Goal: Task Accomplishment & Management: Manage account settings

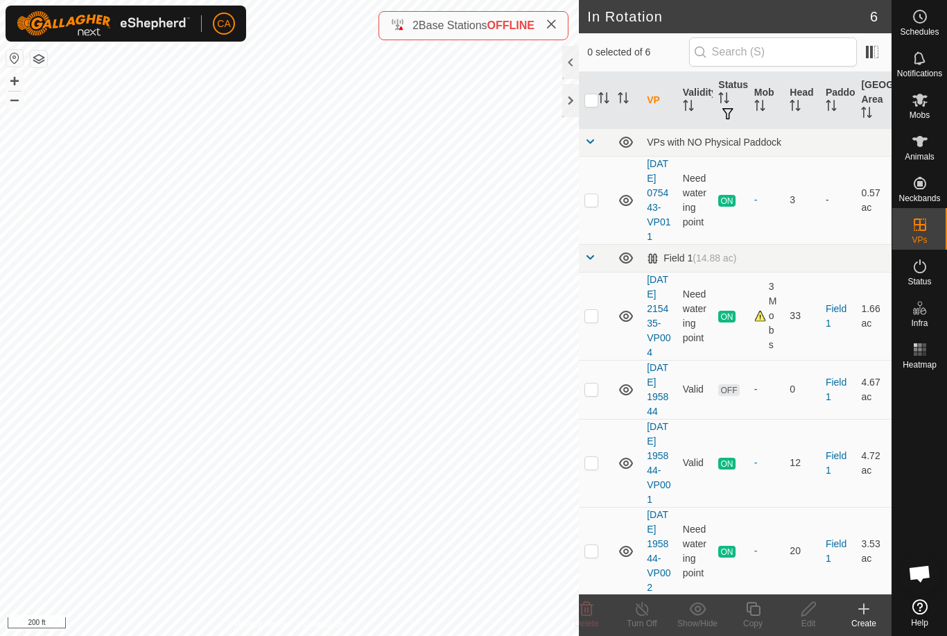
click at [591, 395] on p-checkbox at bounding box center [592, 388] width 14 height 11
click at [595, 614] on delete-svg-icon at bounding box center [586, 609] width 55 height 17
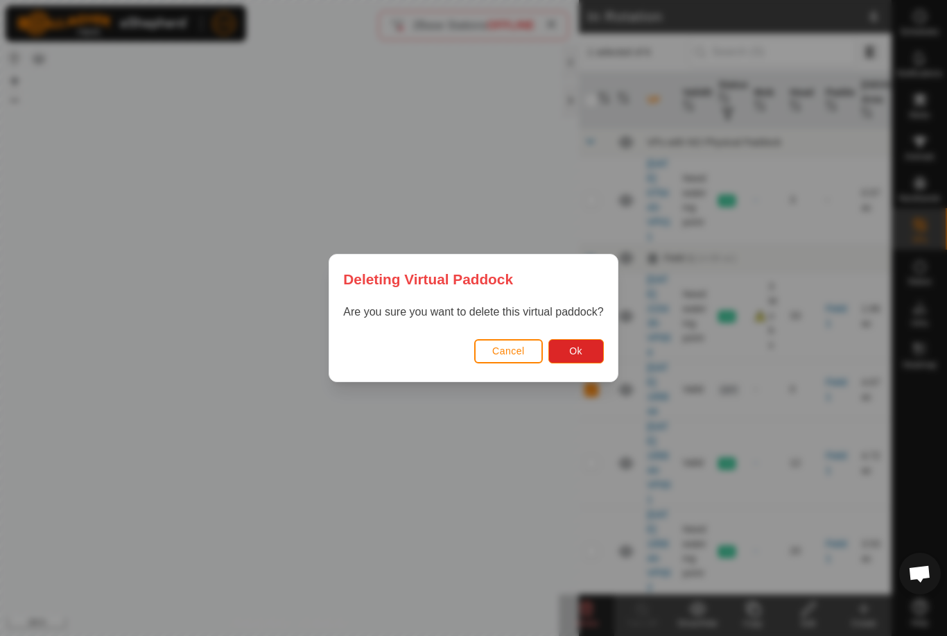
click at [583, 354] on span "Ok" at bounding box center [575, 350] width 13 height 11
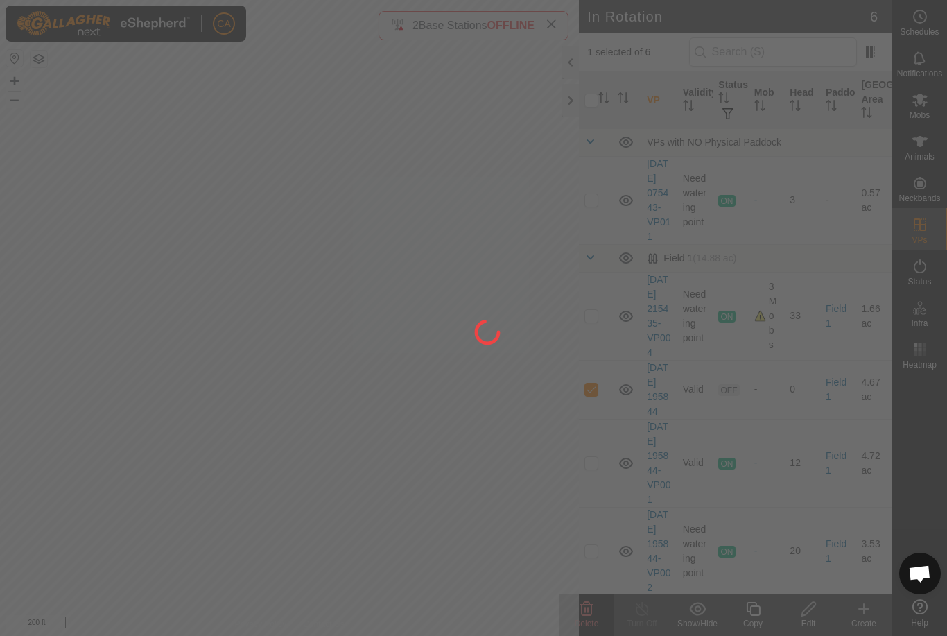
checkbox input "false"
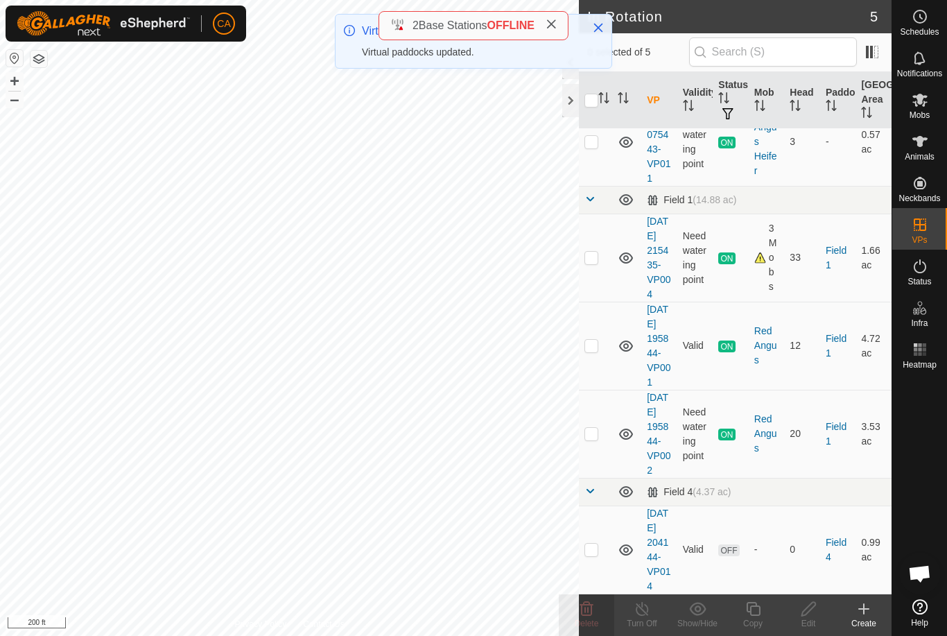
scroll to position [107, 0]
click at [597, 555] on p-checkbox at bounding box center [592, 549] width 14 height 11
click at [587, 613] on icon at bounding box center [586, 609] width 17 height 17
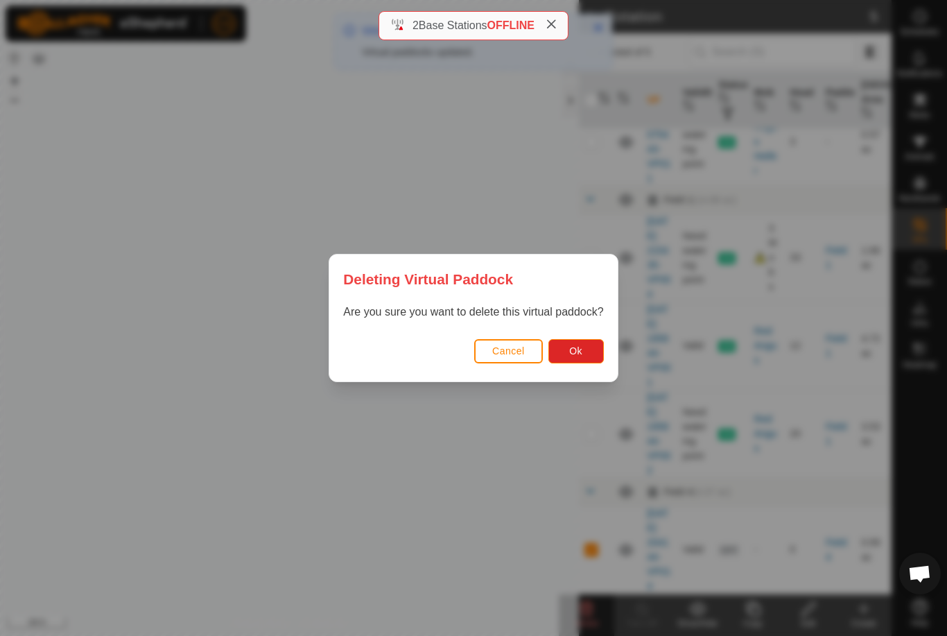
click at [592, 359] on button "Ok" at bounding box center [576, 351] width 55 height 24
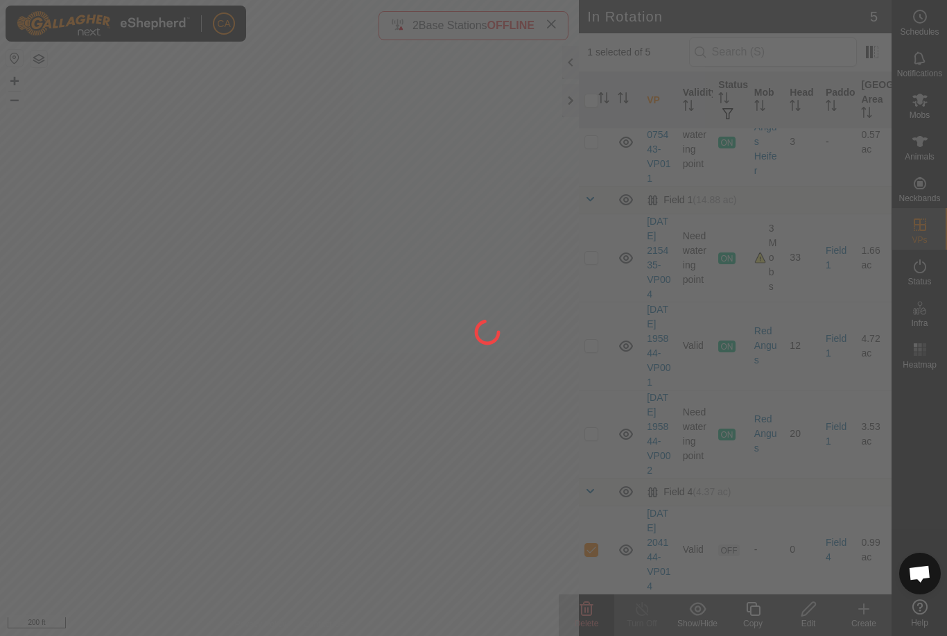
checkbox input "false"
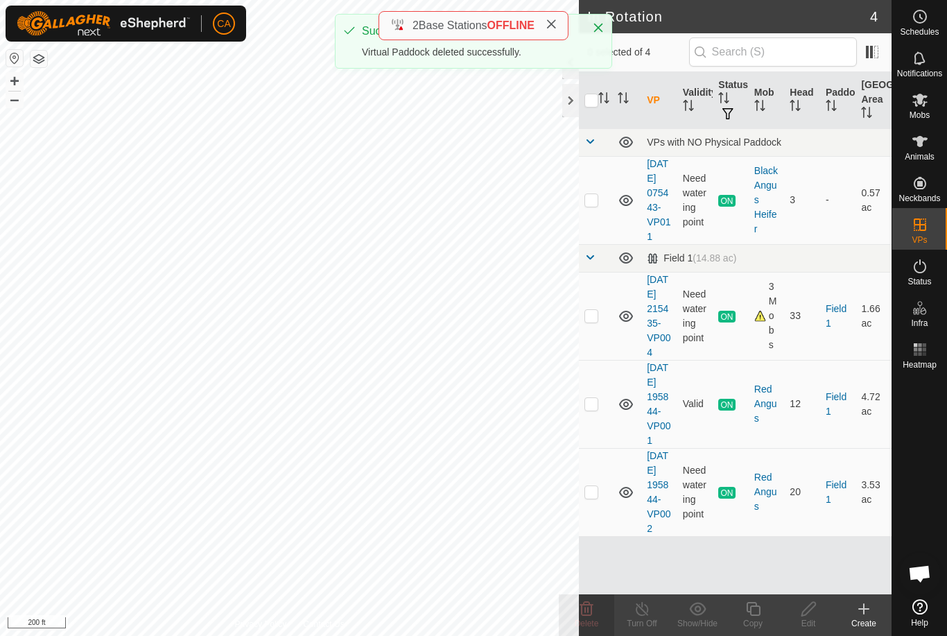
scroll to position [0, 0]
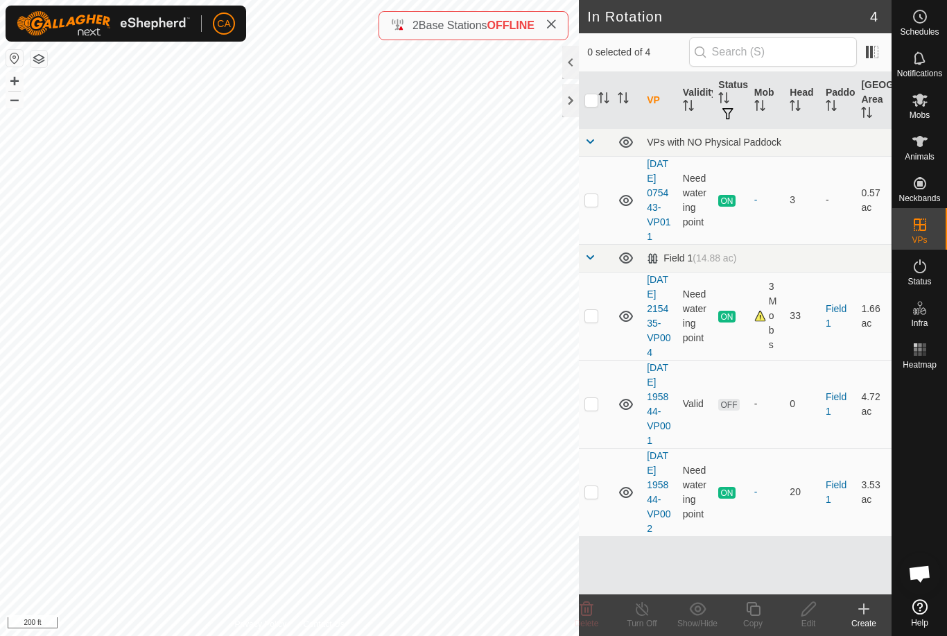
click at [591, 447] on td at bounding box center [595, 404] width 33 height 88
click at [593, 619] on span "Delete" at bounding box center [587, 624] width 24 height 10
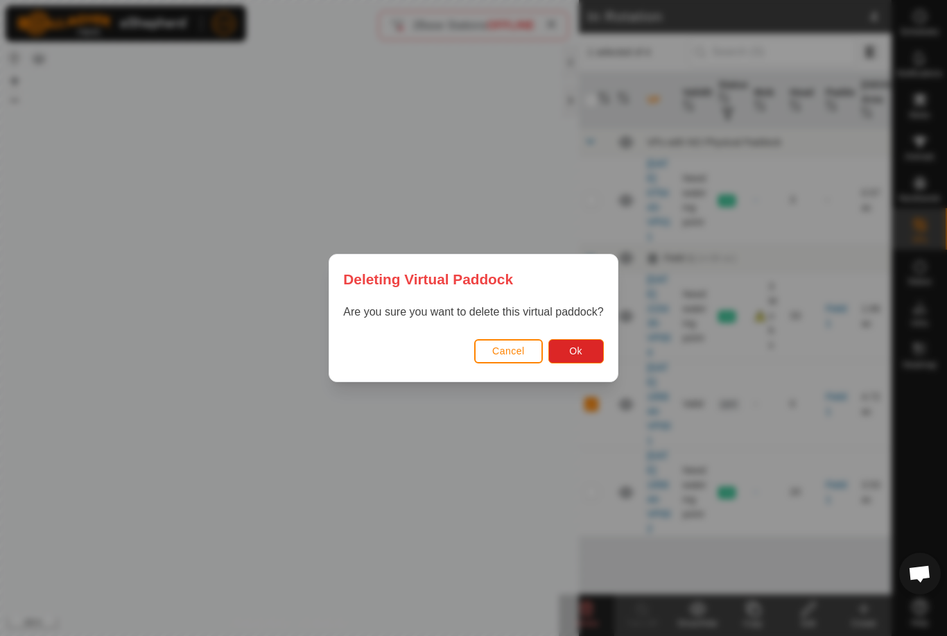
click at [592, 345] on button "Ok" at bounding box center [576, 351] width 55 height 24
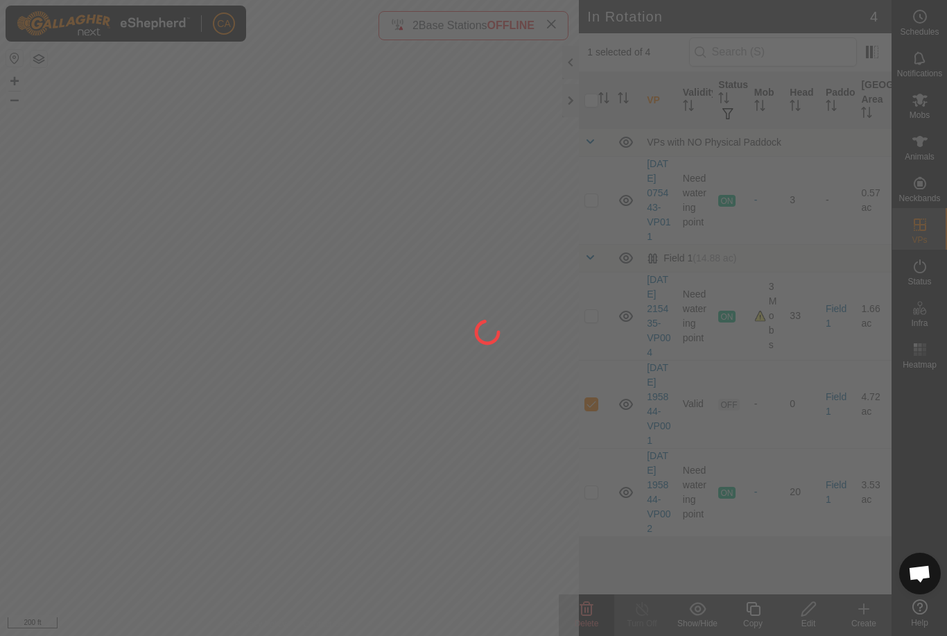
checkbox input "false"
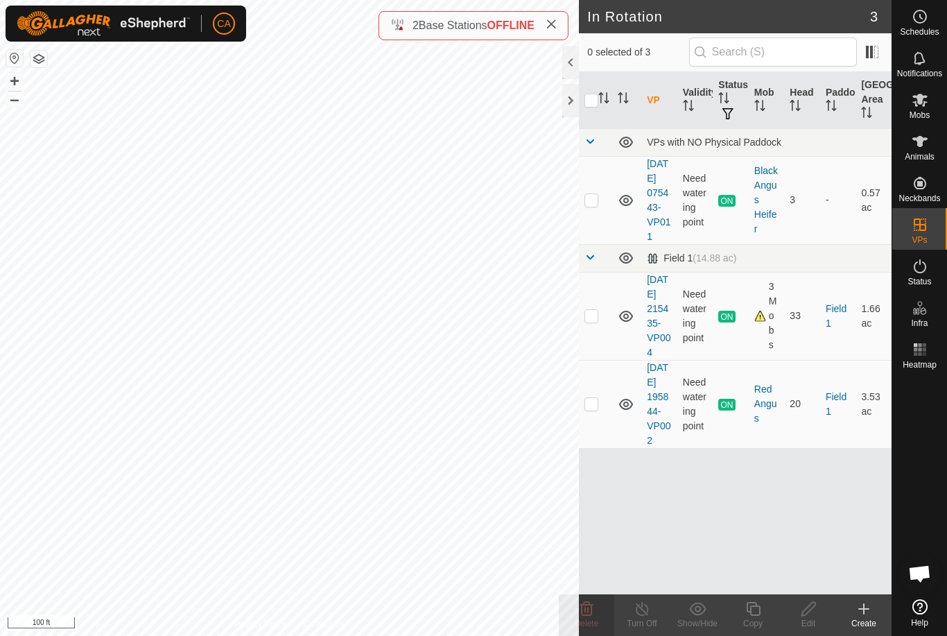
click at [601, 340] on td at bounding box center [595, 316] width 33 height 88
click at [601, 338] on td at bounding box center [595, 316] width 33 height 88
checkbox input "false"
click at [597, 409] on p-checkbox at bounding box center [592, 403] width 14 height 11
checkbox input "true"
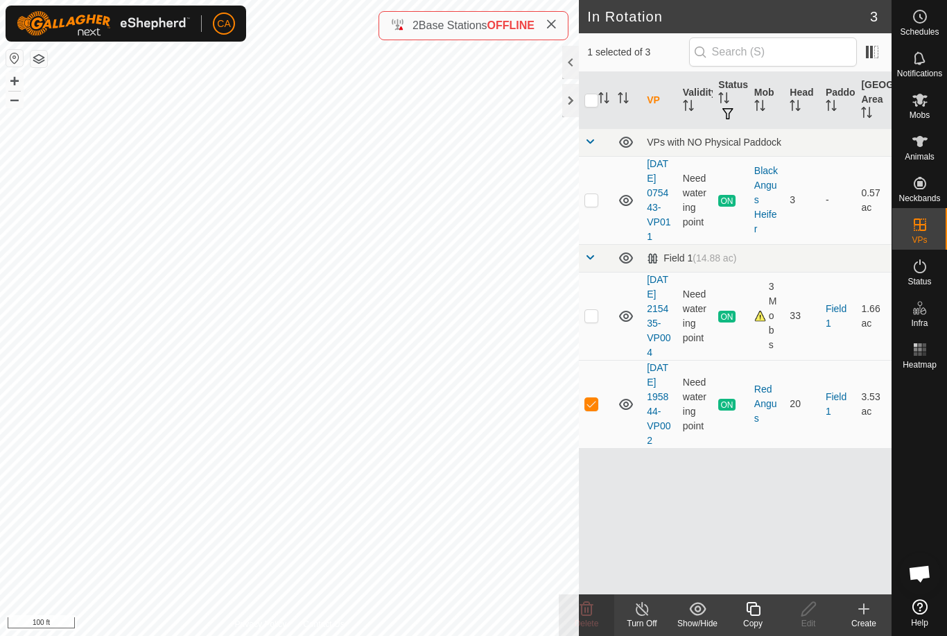
click at [768, 626] on div "Copy" at bounding box center [752, 623] width 55 height 12
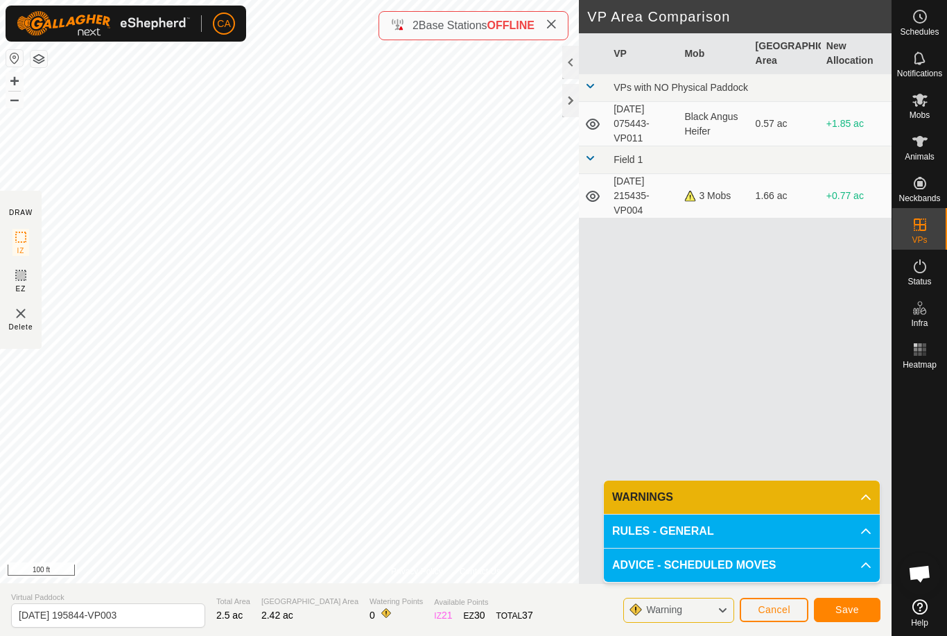
click at [842, 621] on button "Save" at bounding box center [847, 610] width 67 height 24
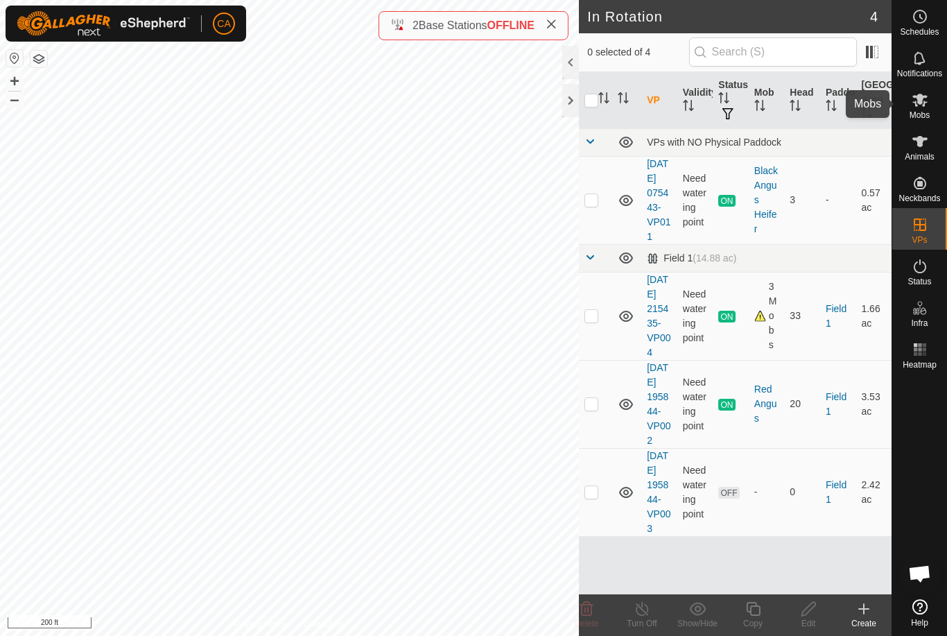
click at [929, 102] on es-mob-svg-icon at bounding box center [920, 100] width 25 height 22
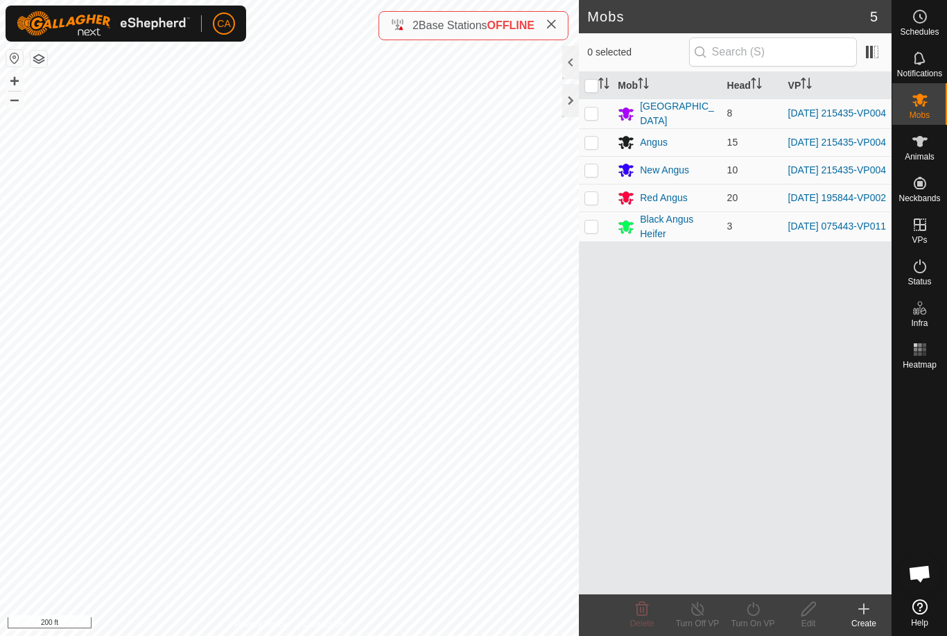
click at [593, 201] on p-checkbox at bounding box center [592, 197] width 14 height 11
checkbox input "true"
click at [757, 612] on icon at bounding box center [753, 609] width 17 height 17
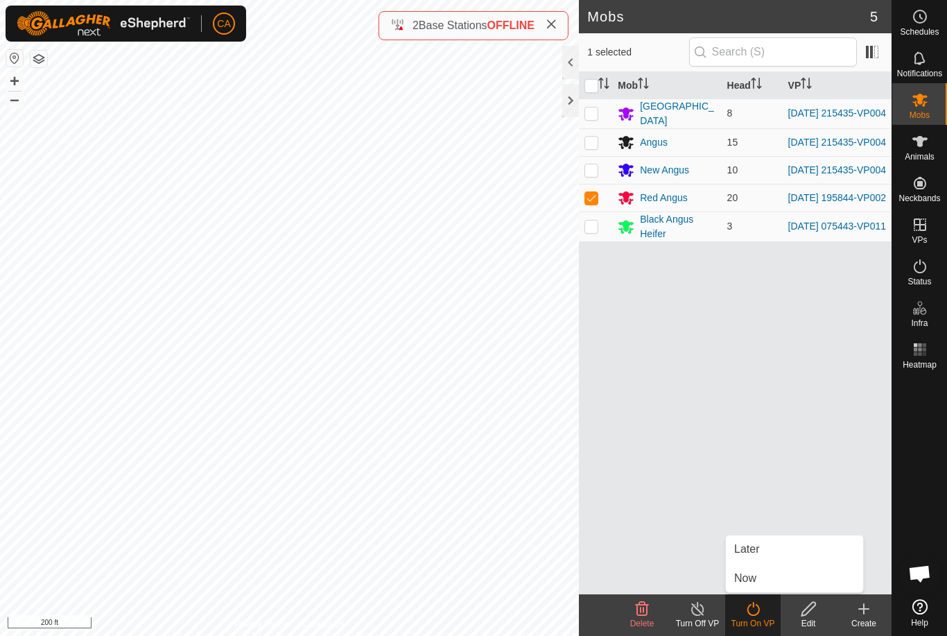
click at [767, 580] on link "Now" at bounding box center [794, 578] width 137 height 28
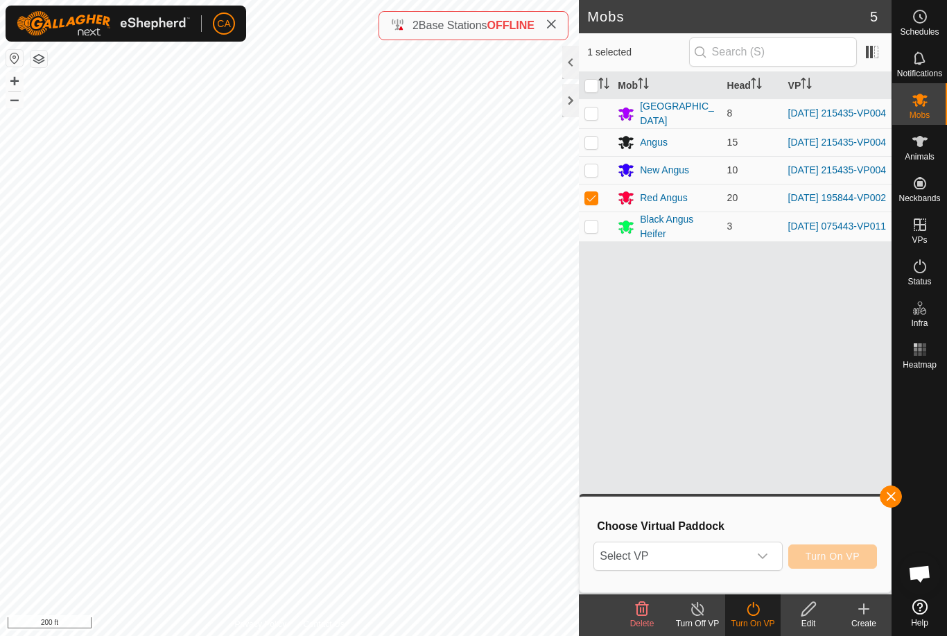
click at [741, 554] on span "Select VP" at bounding box center [671, 556] width 154 height 28
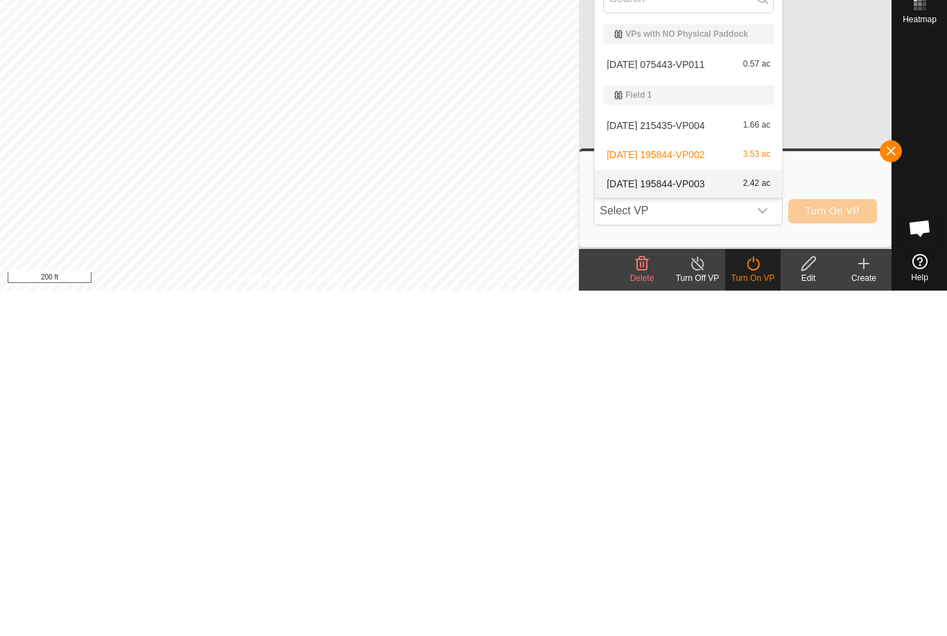
click at [699, 524] on span "[DATE] 195844-VP003" at bounding box center [656, 529] width 98 height 10
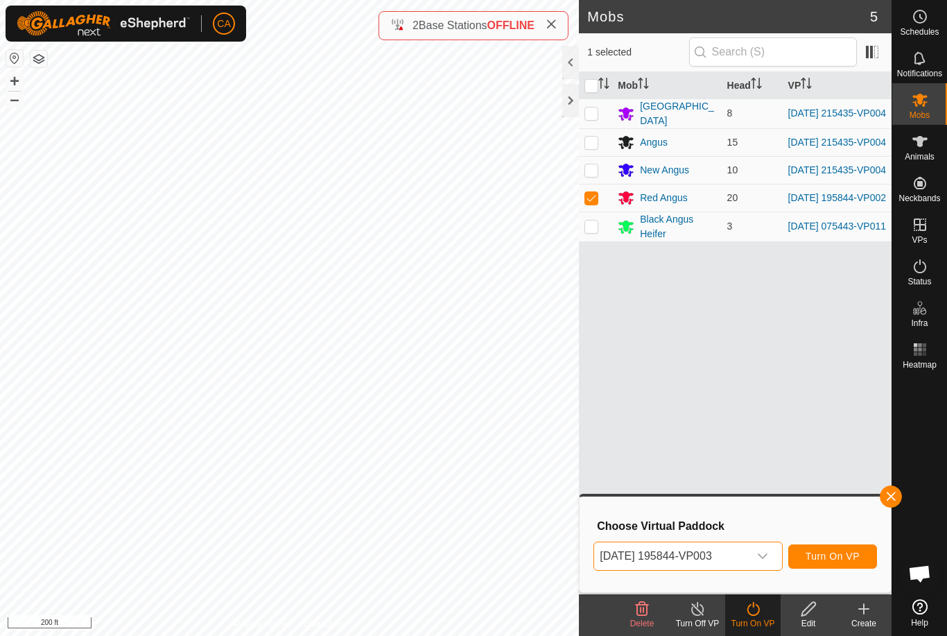
click at [829, 566] on button "Turn On VP" at bounding box center [832, 556] width 89 height 24
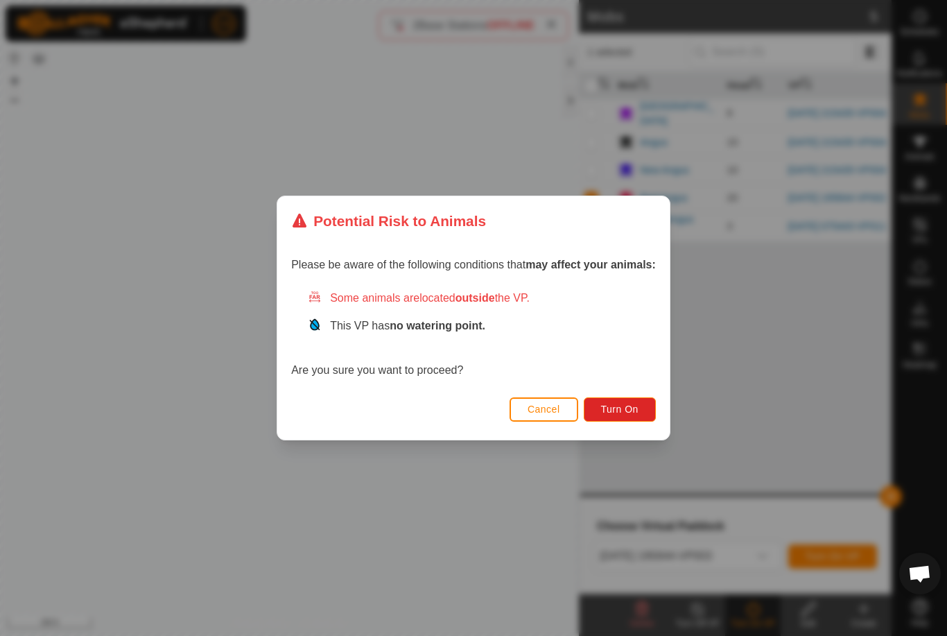
click at [625, 421] on button "Turn On" at bounding box center [620, 409] width 72 height 24
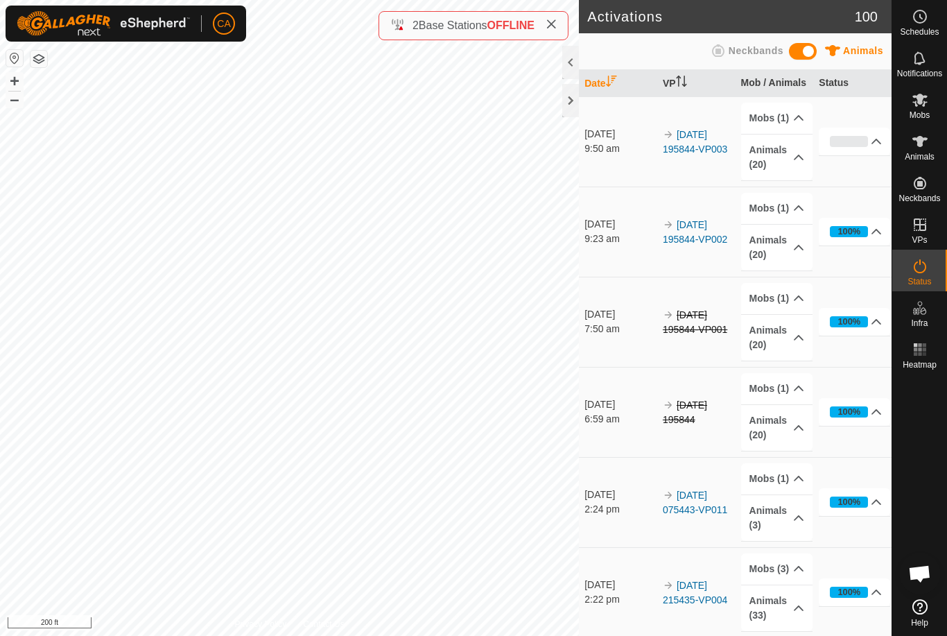
click at [578, 105] on div at bounding box center [570, 100] width 17 height 33
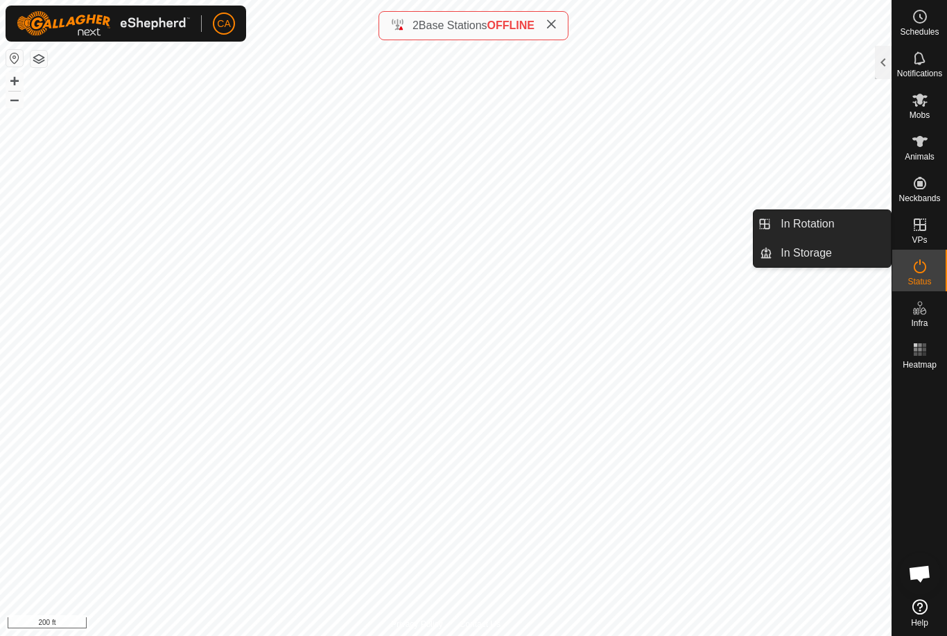
click at [841, 218] on link "In Rotation" at bounding box center [832, 224] width 119 height 28
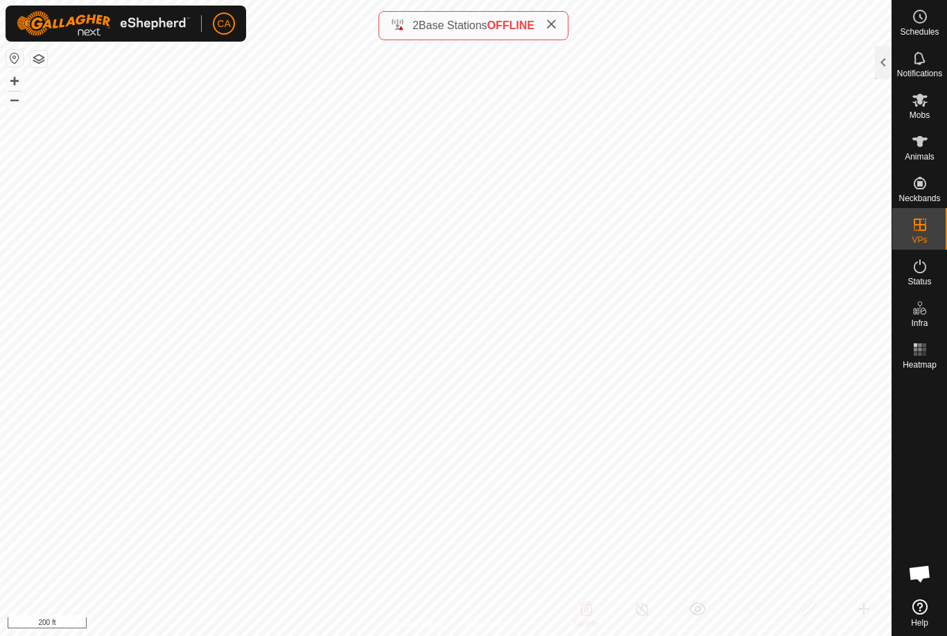
click at [881, 63] on div at bounding box center [883, 62] width 17 height 33
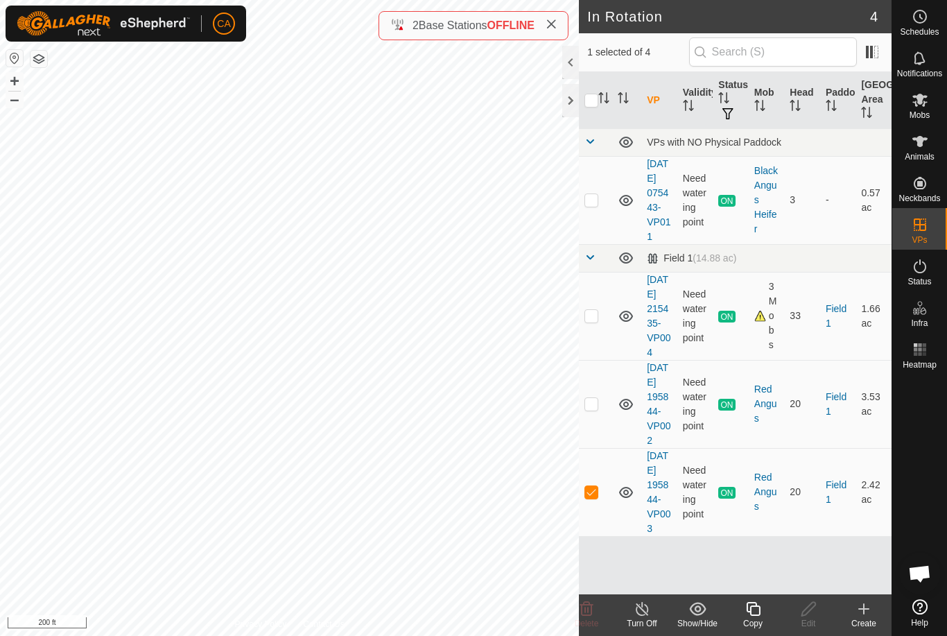
click at [867, 610] on icon at bounding box center [864, 609] width 17 height 17
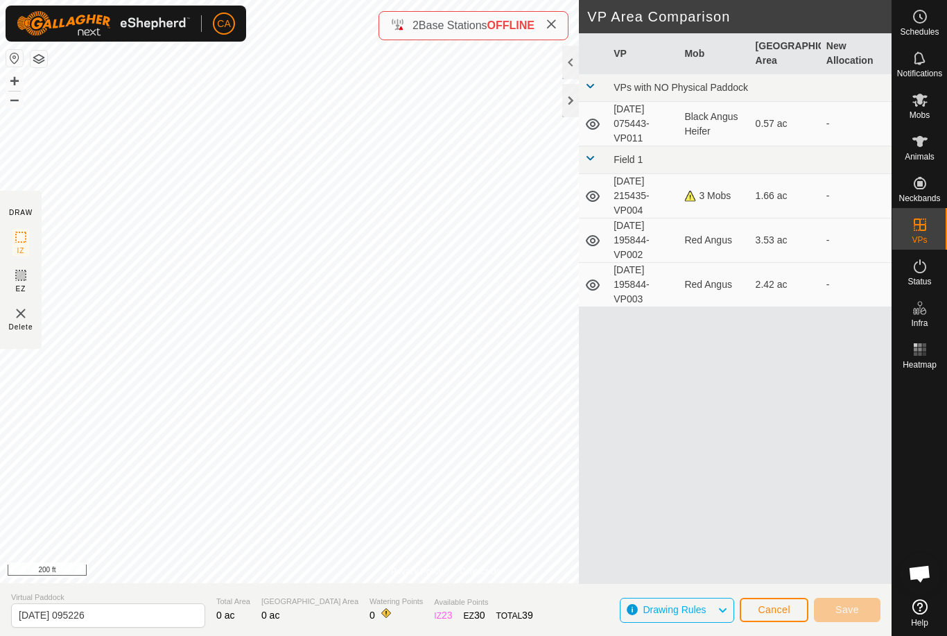
click at [752, 620] on button "Cancel" at bounding box center [774, 610] width 69 height 24
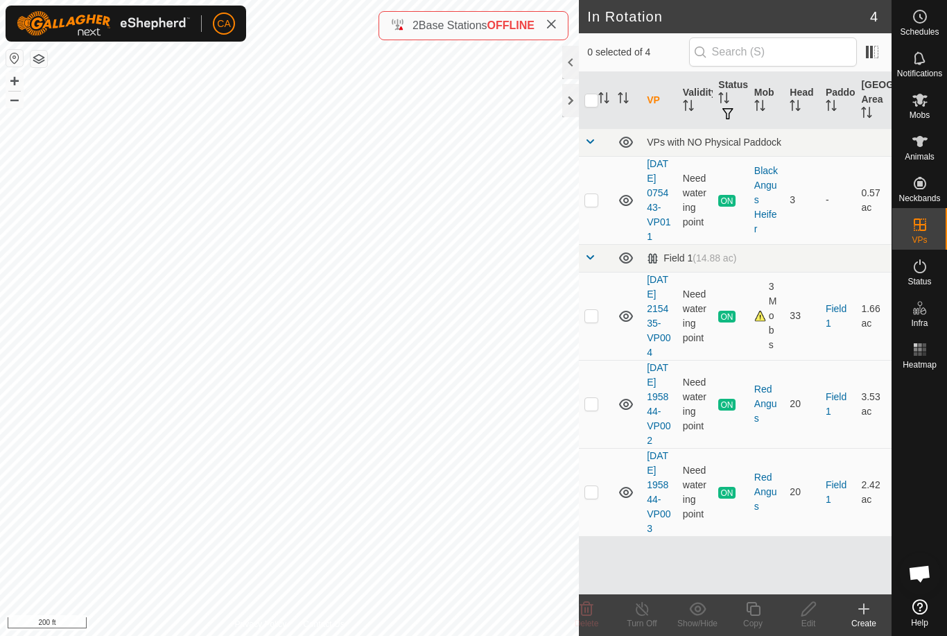
click at [865, 623] on div "Create" at bounding box center [863, 623] width 55 height 12
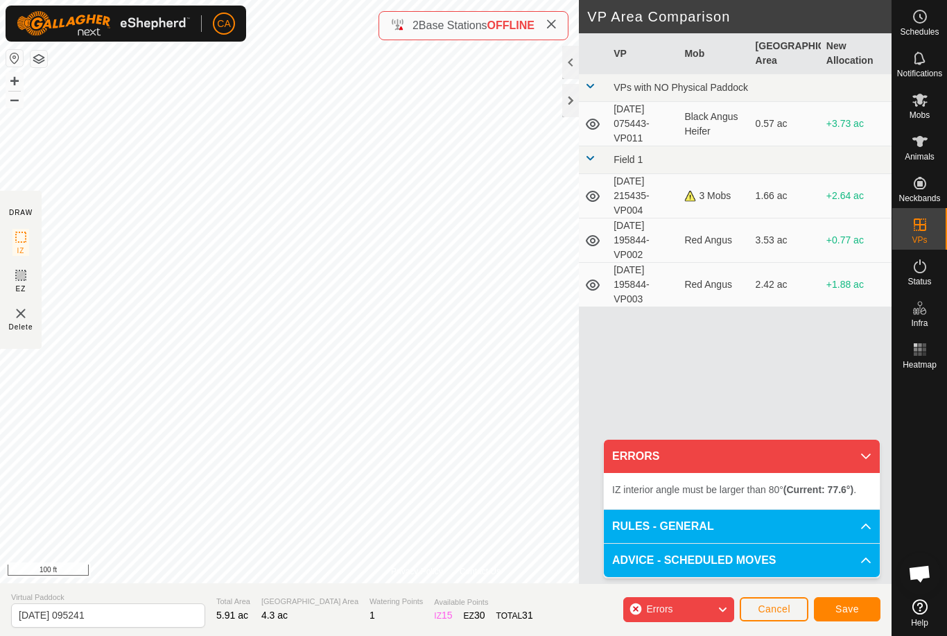
click at [850, 611] on span "Save" at bounding box center [848, 608] width 24 height 11
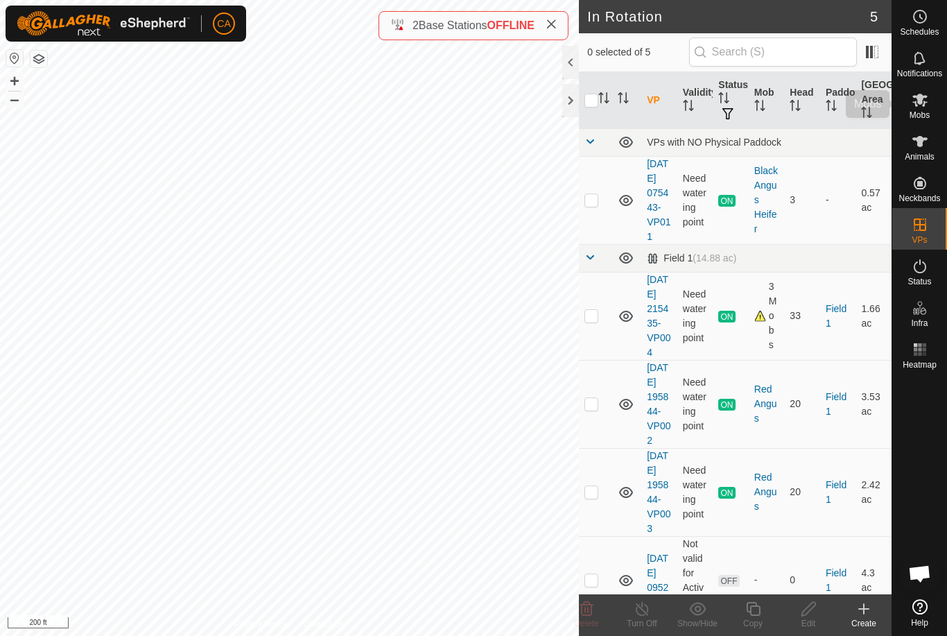
click at [925, 112] on span "Mobs" at bounding box center [920, 115] width 20 height 8
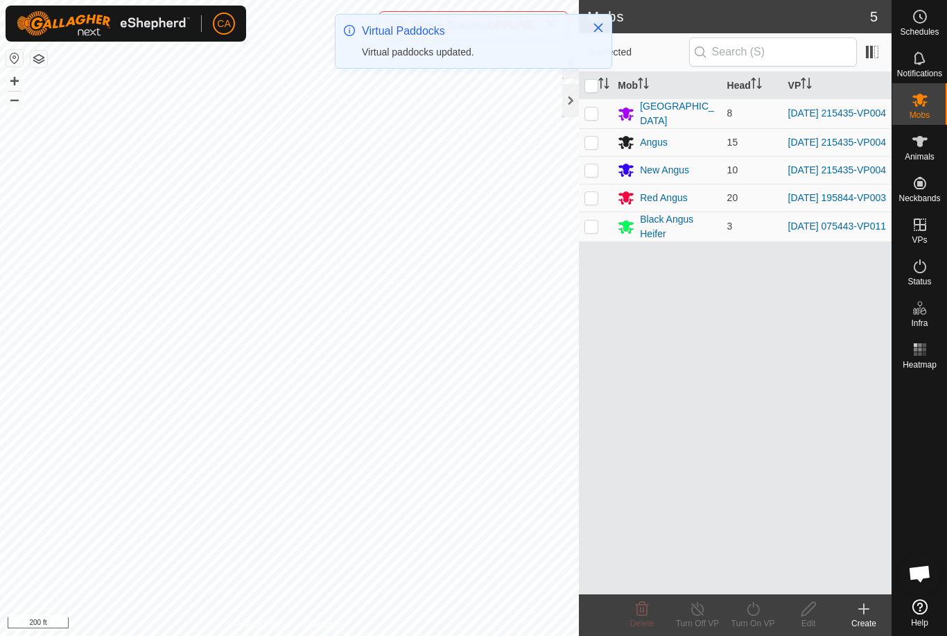
click at [594, 232] on p-checkbox at bounding box center [592, 226] width 14 height 11
checkbox input "true"
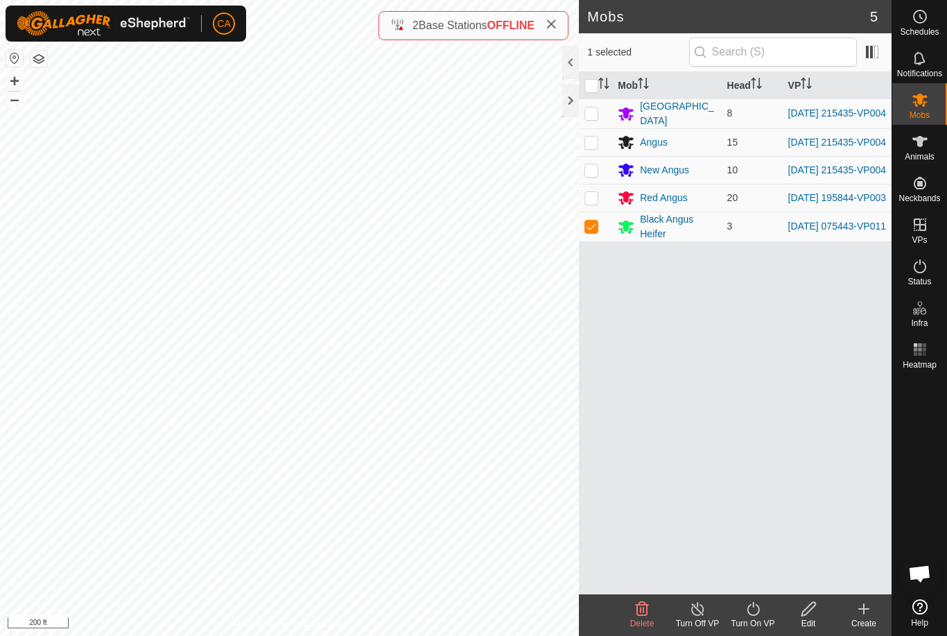
click at [811, 625] on div "Edit" at bounding box center [808, 623] width 55 height 12
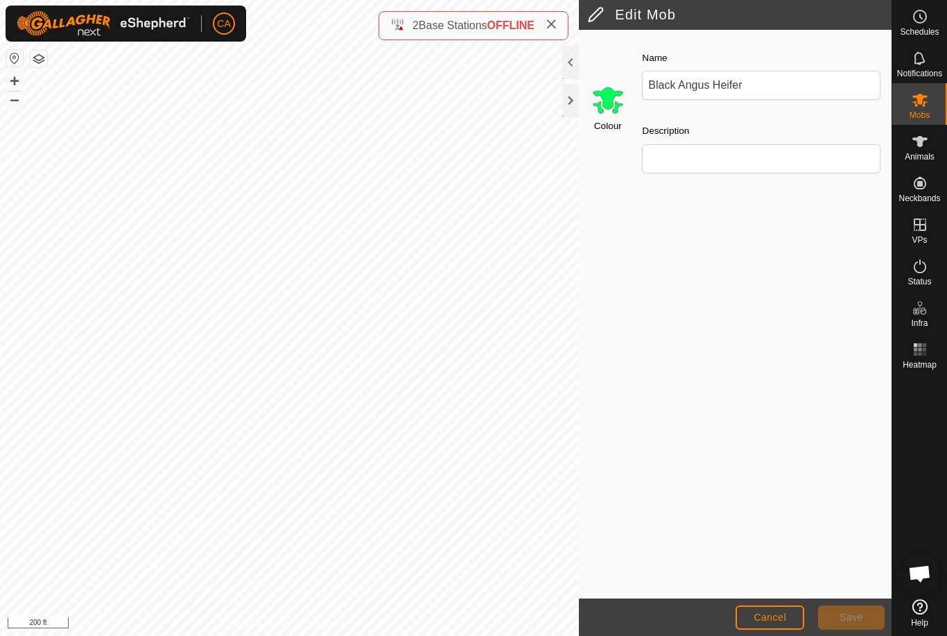
click at [770, 620] on span "Cancel" at bounding box center [770, 617] width 33 height 11
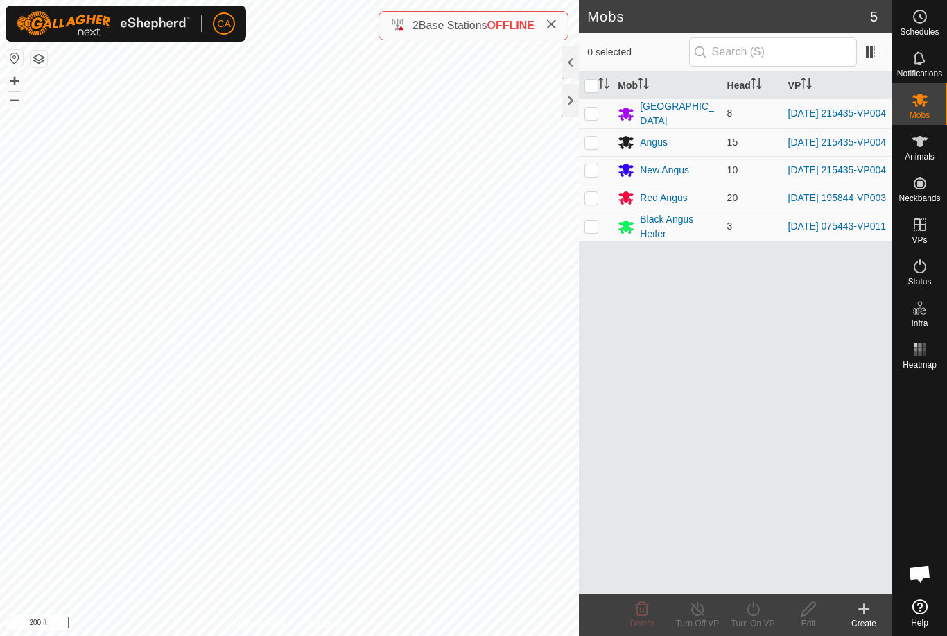
click at [597, 240] on td at bounding box center [595, 227] width 33 height 30
checkbox input "true"
click at [750, 614] on icon at bounding box center [753, 609] width 12 height 14
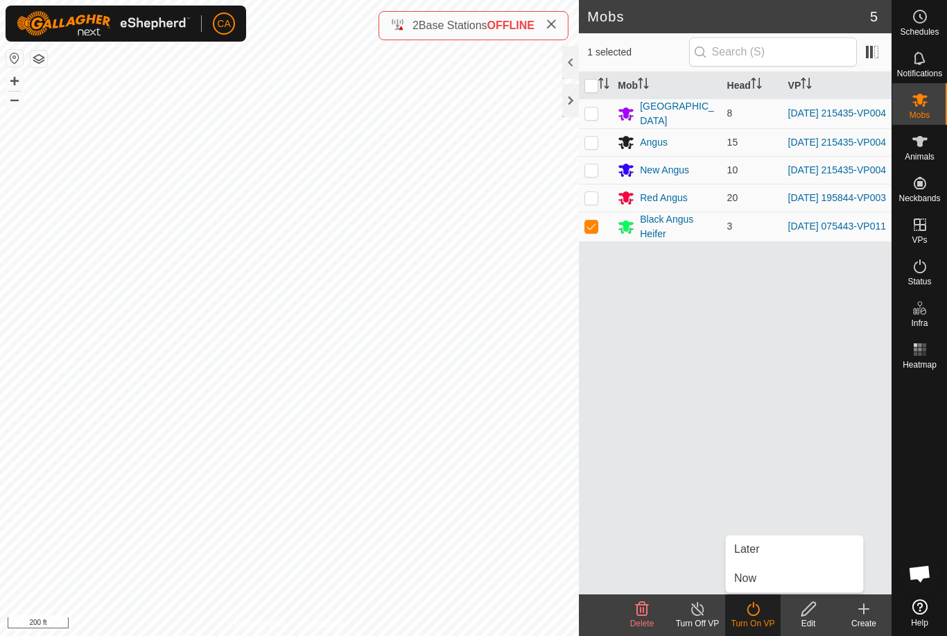
click at [761, 589] on link "Now" at bounding box center [794, 578] width 137 height 28
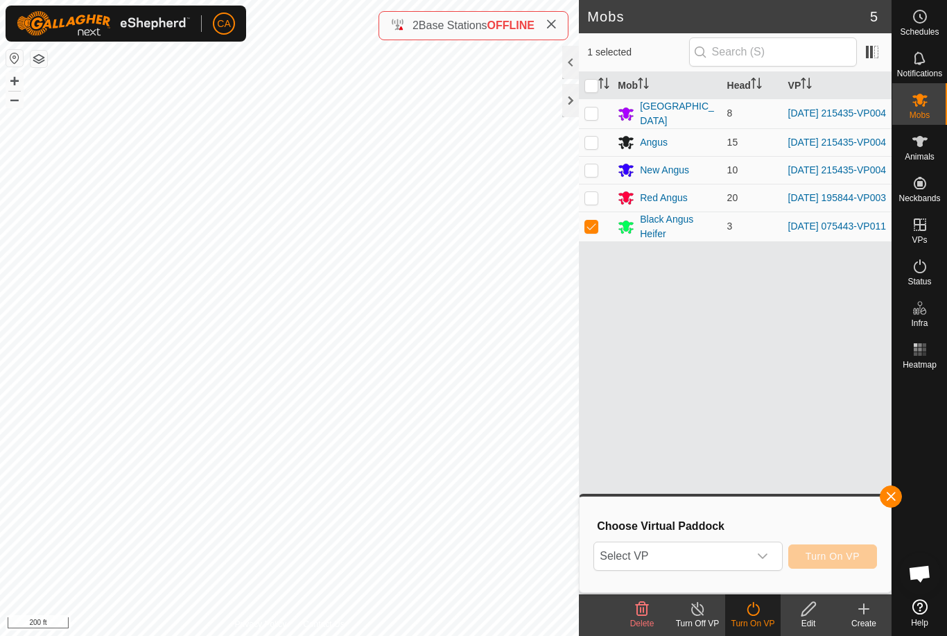
click at [745, 555] on span "Select VP" at bounding box center [671, 556] width 154 height 28
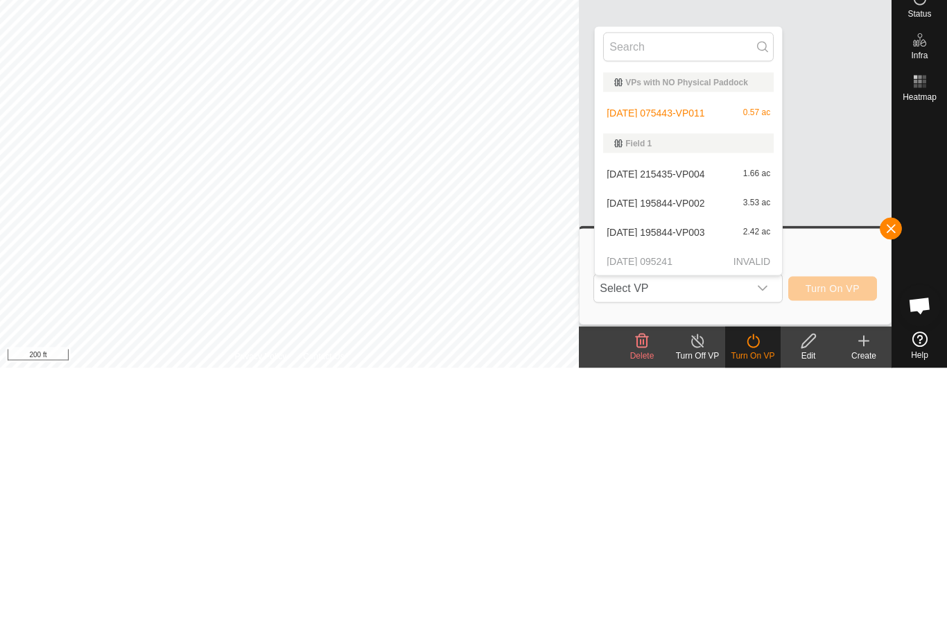
click at [673, 495] on span "[DATE] 195844-VP003" at bounding box center [656, 500] width 98 height 10
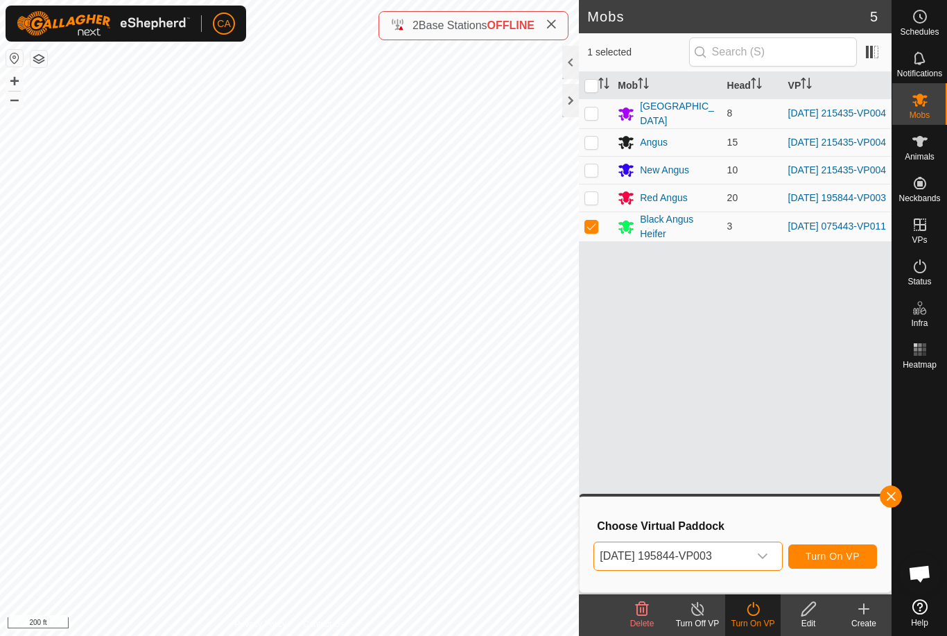
click at [733, 560] on span "[DATE] 195844-VP003" at bounding box center [671, 556] width 154 height 28
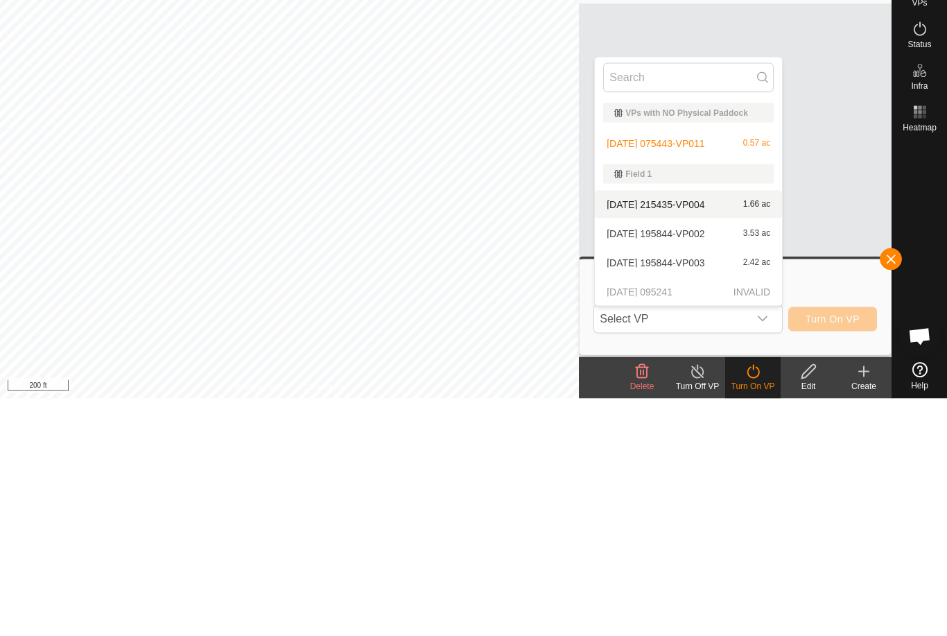
click at [667, 437] on span "[DATE] 215435-VP004" at bounding box center [656, 442] width 98 height 10
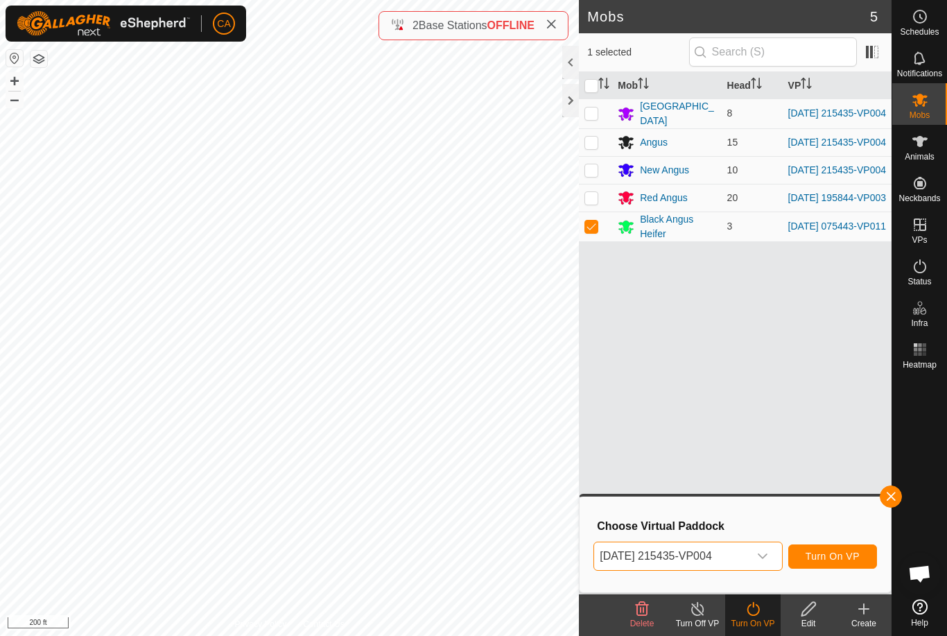
click at [731, 560] on span "[DATE] 215435-VP004" at bounding box center [671, 556] width 154 height 28
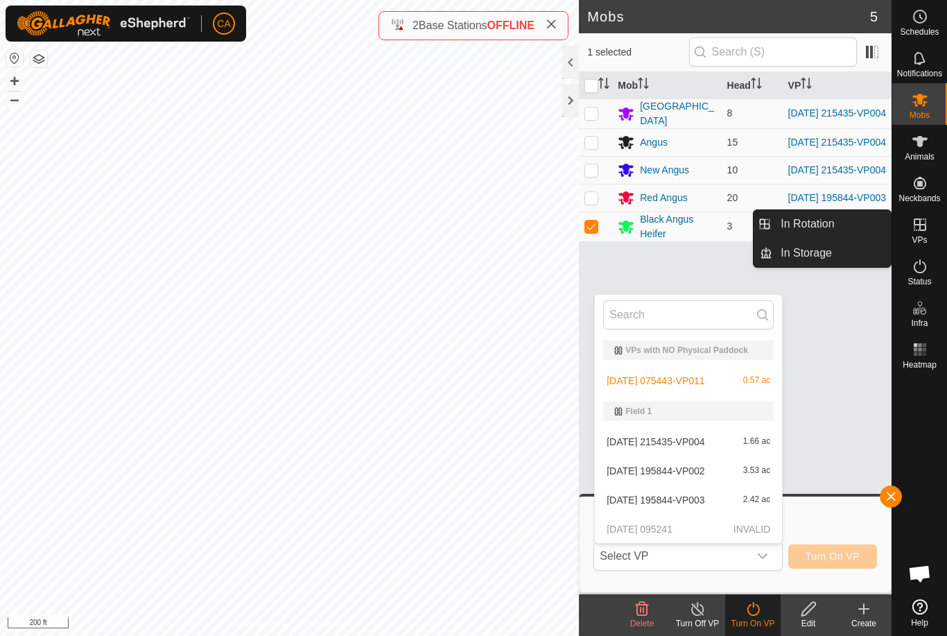
click at [847, 221] on link "In Rotation" at bounding box center [832, 224] width 119 height 28
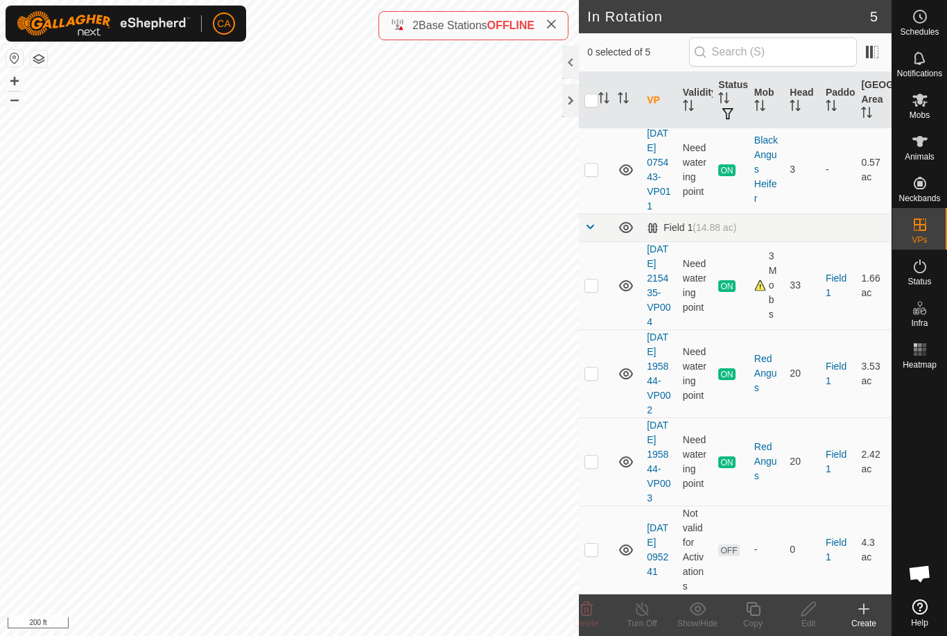
scroll to position [88, 0]
click at [594, 549] on p-checkbox at bounding box center [592, 549] width 14 height 11
checkbox input "true"
click at [820, 616] on edit-svg-icon at bounding box center [808, 609] width 55 height 17
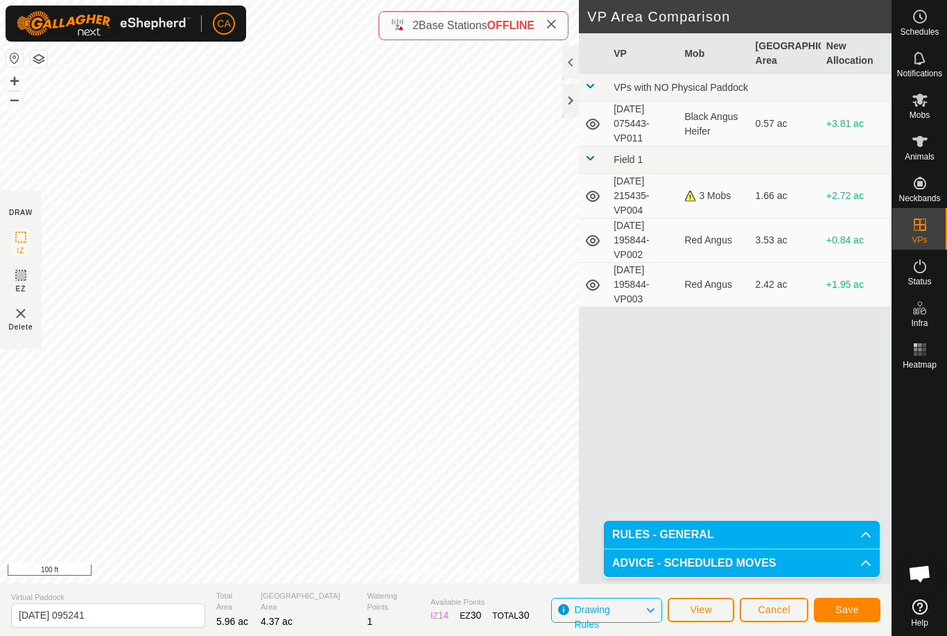
click at [839, 611] on span "Save" at bounding box center [848, 609] width 24 height 11
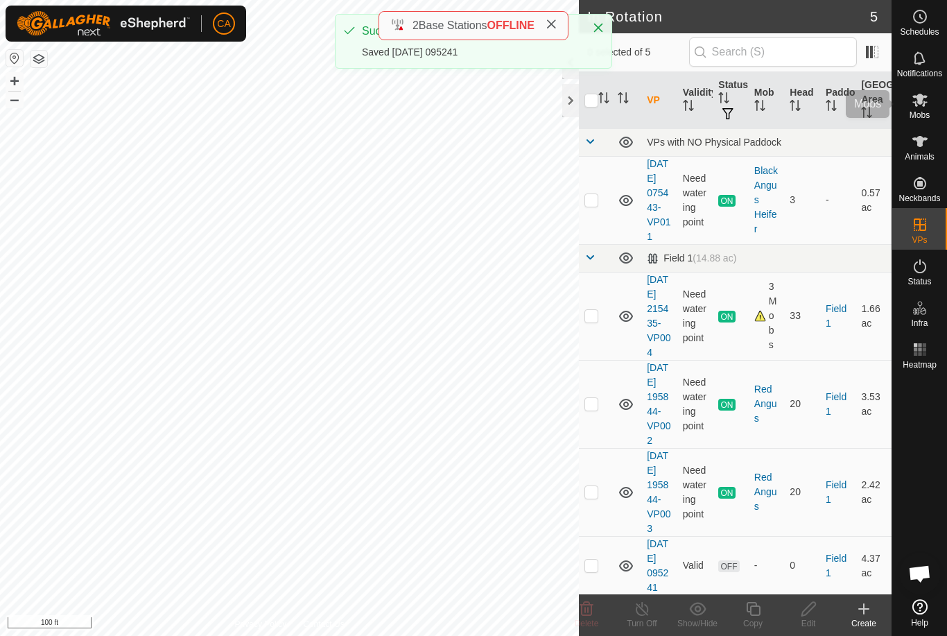
click at [933, 108] on div "Mobs" at bounding box center [920, 104] width 55 height 42
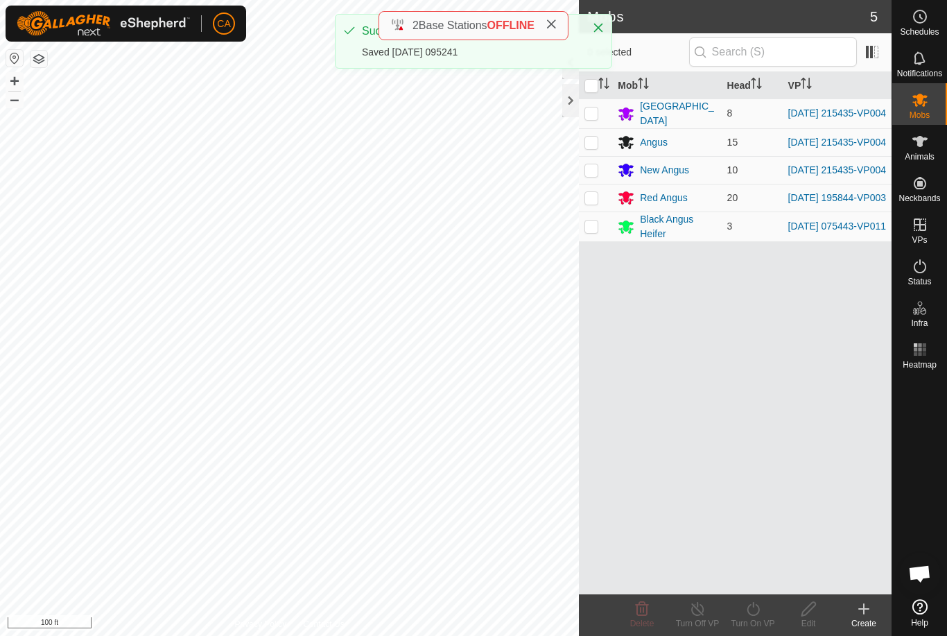
click at [595, 232] on p-checkbox at bounding box center [592, 226] width 14 height 11
checkbox input "true"
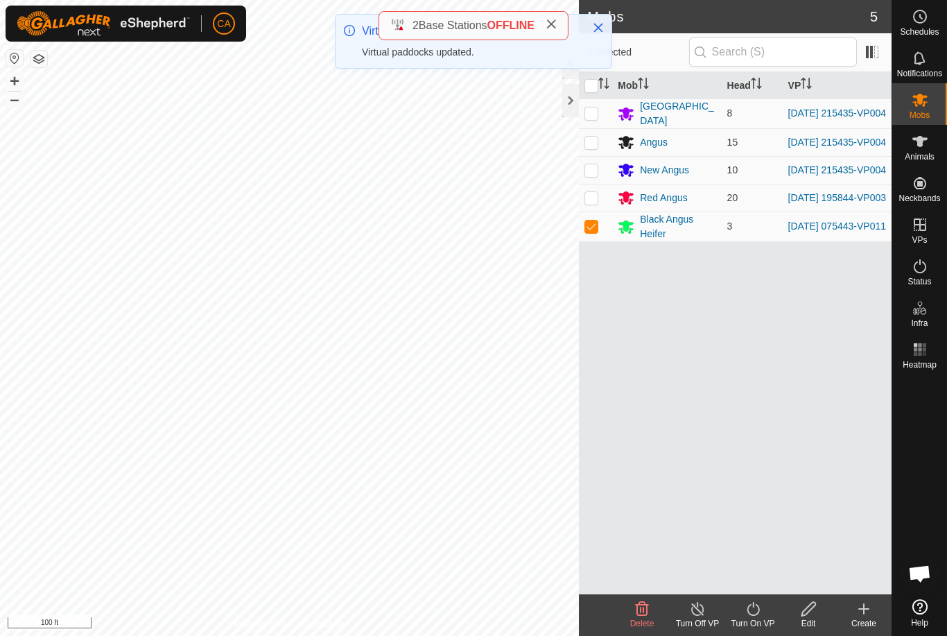
click at [759, 615] on icon at bounding box center [753, 609] width 17 height 17
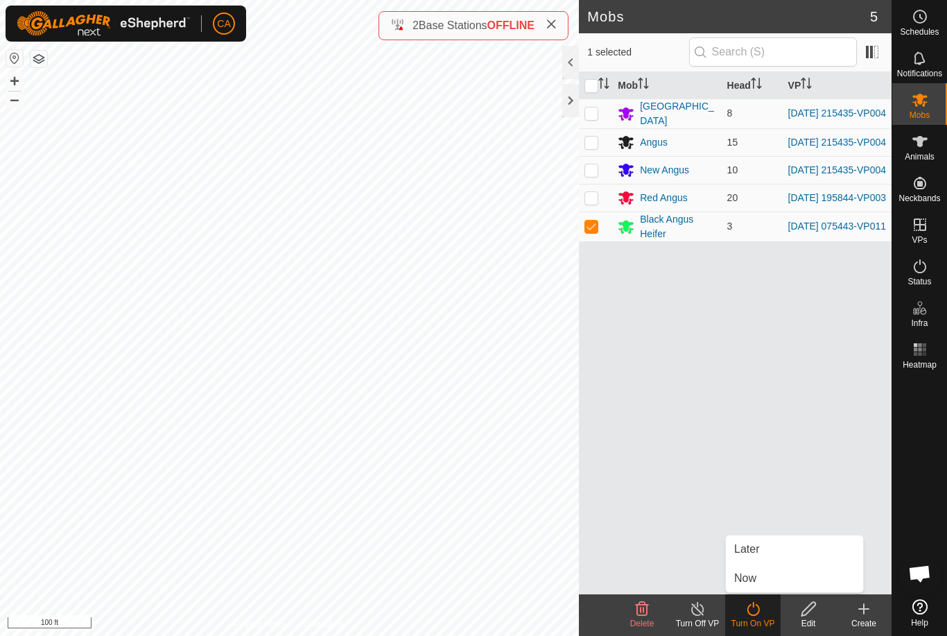
click at [777, 584] on link "Now" at bounding box center [794, 578] width 137 height 28
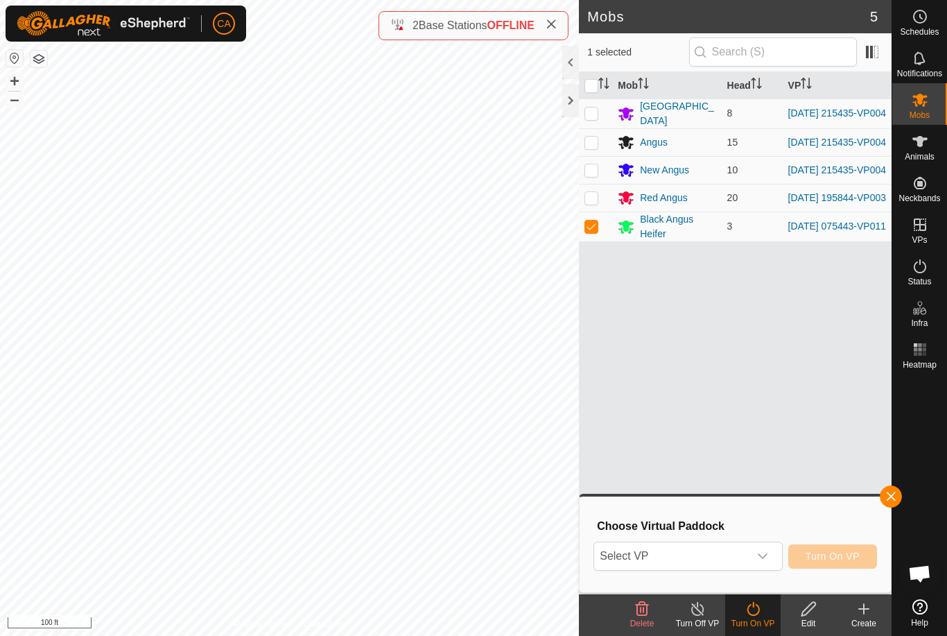
click at [730, 562] on span "Select VP" at bounding box center [671, 556] width 154 height 28
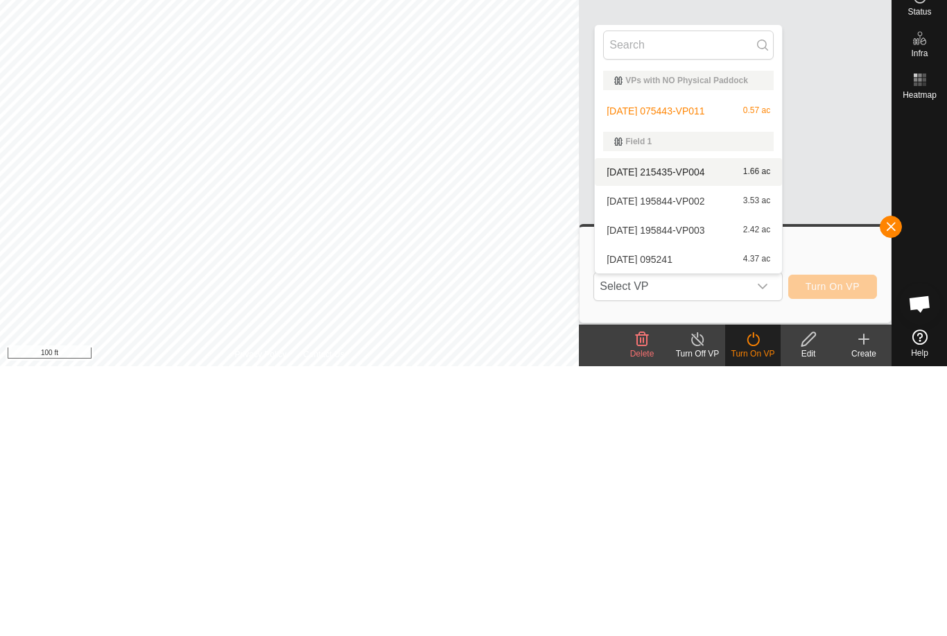
click at [697, 437] on span "[DATE] 215435-VP004" at bounding box center [656, 442] width 98 height 10
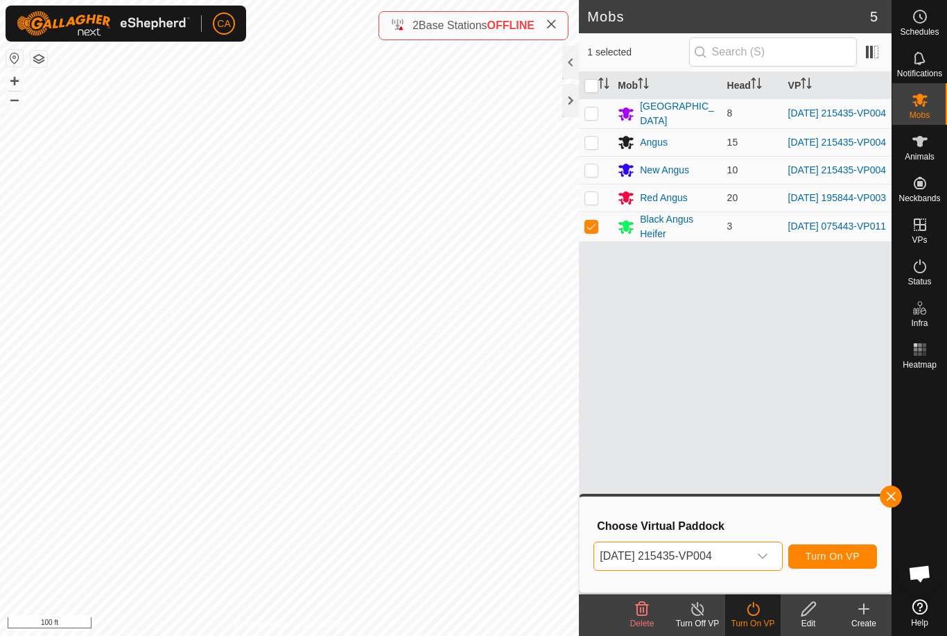
click at [748, 558] on span "[DATE] 215435-VP004" at bounding box center [671, 556] width 154 height 28
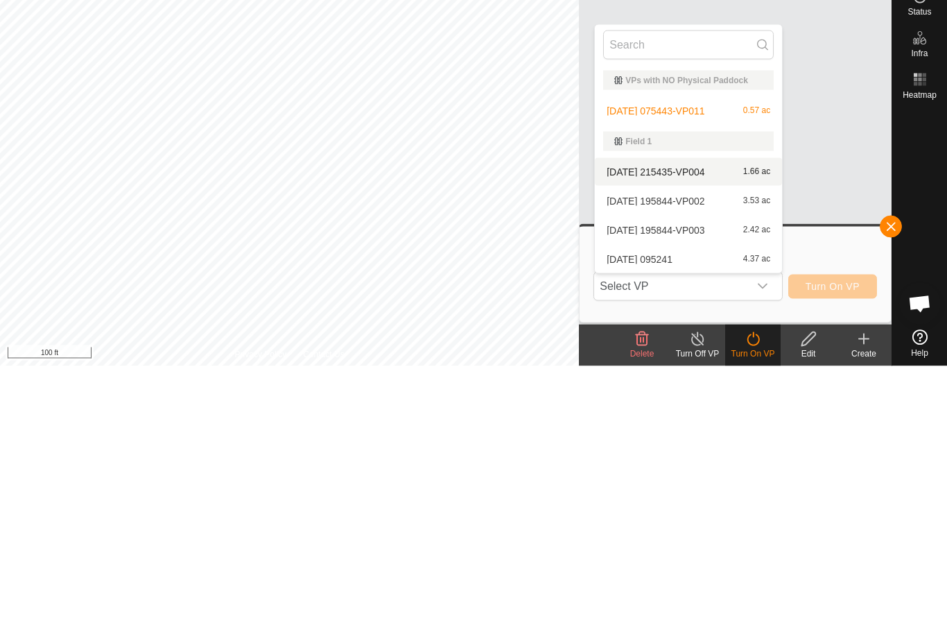
click at [676, 521] on div "[DATE] 095241 4.37 ac" at bounding box center [688, 529] width 171 height 17
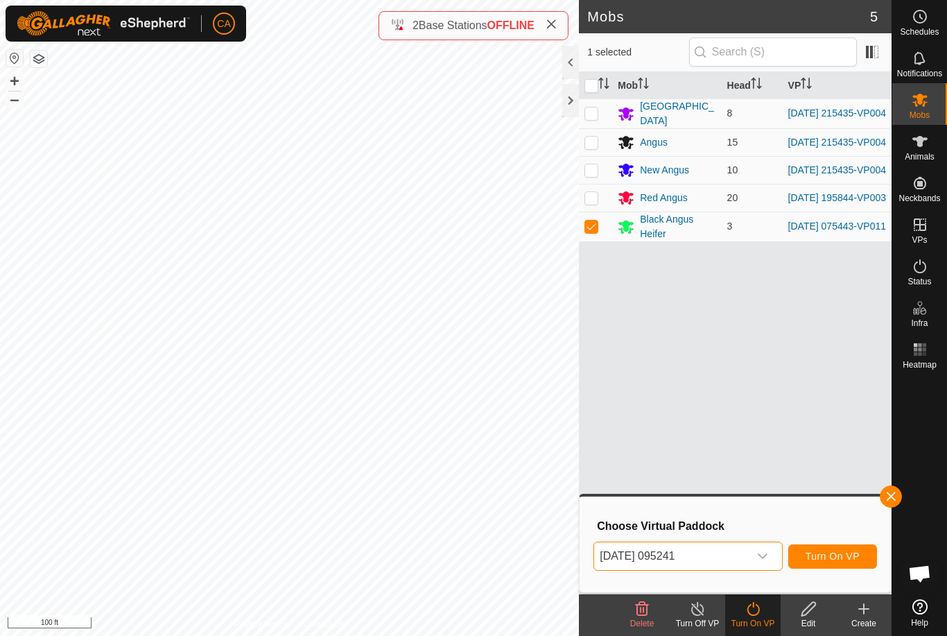
click at [849, 562] on span "Turn On VP" at bounding box center [833, 556] width 54 height 11
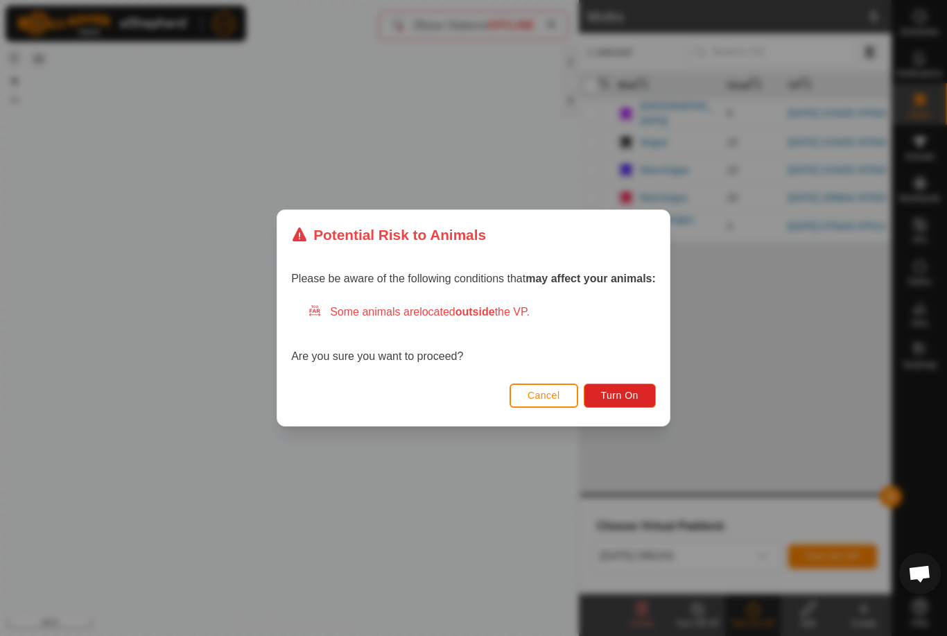
click at [635, 393] on span "Turn On" at bounding box center [619, 395] width 37 height 11
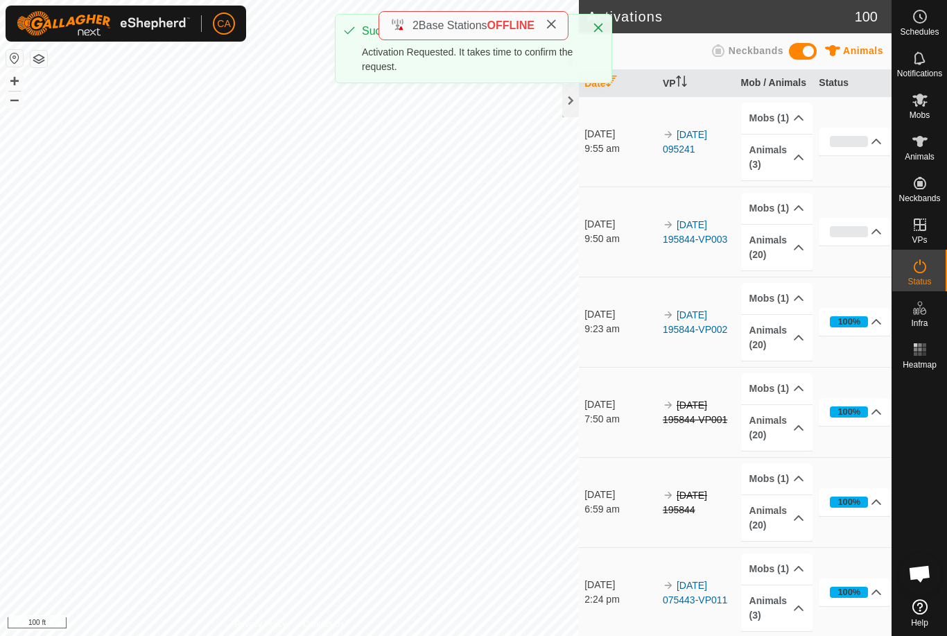
click at [580, 95] on th "Date" at bounding box center [618, 83] width 78 height 27
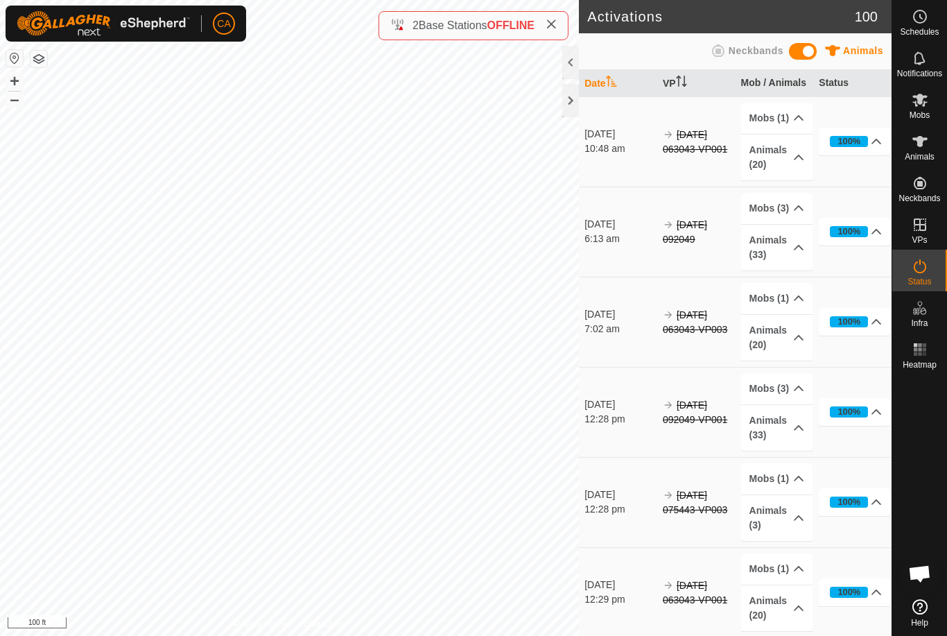
click at [550, 24] on icon at bounding box center [551, 24] width 11 height 11
click at [567, 103] on div at bounding box center [570, 100] width 17 height 33
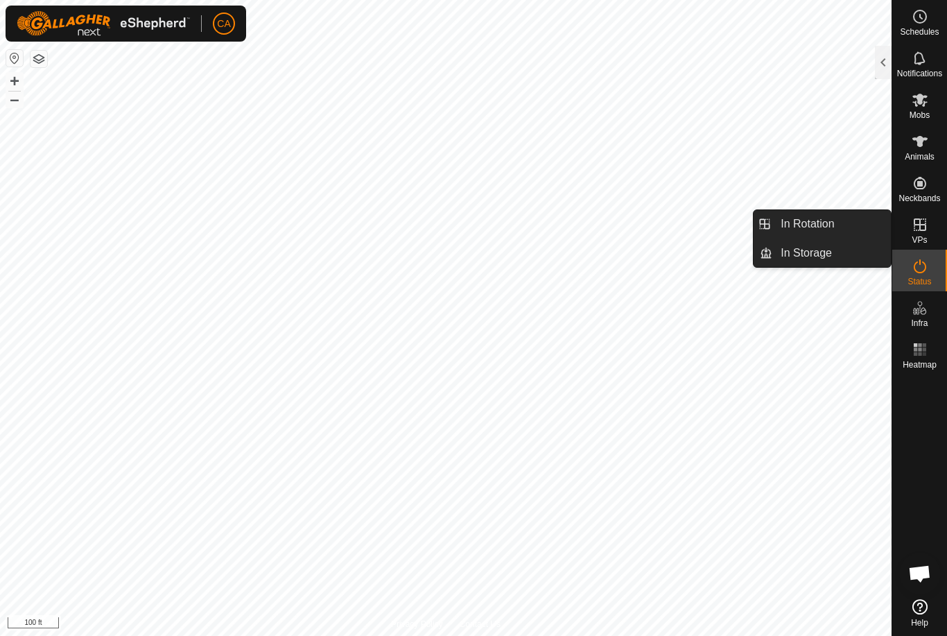
click at [841, 218] on link "In Rotation" at bounding box center [832, 224] width 119 height 28
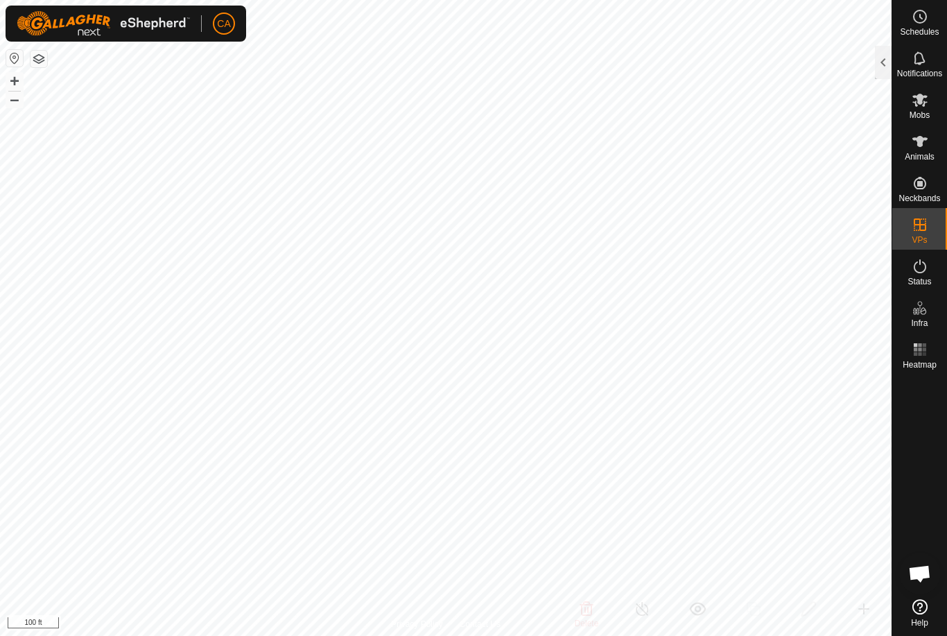
click at [886, 60] on div at bounding box center [883, 62] width 17 height 33
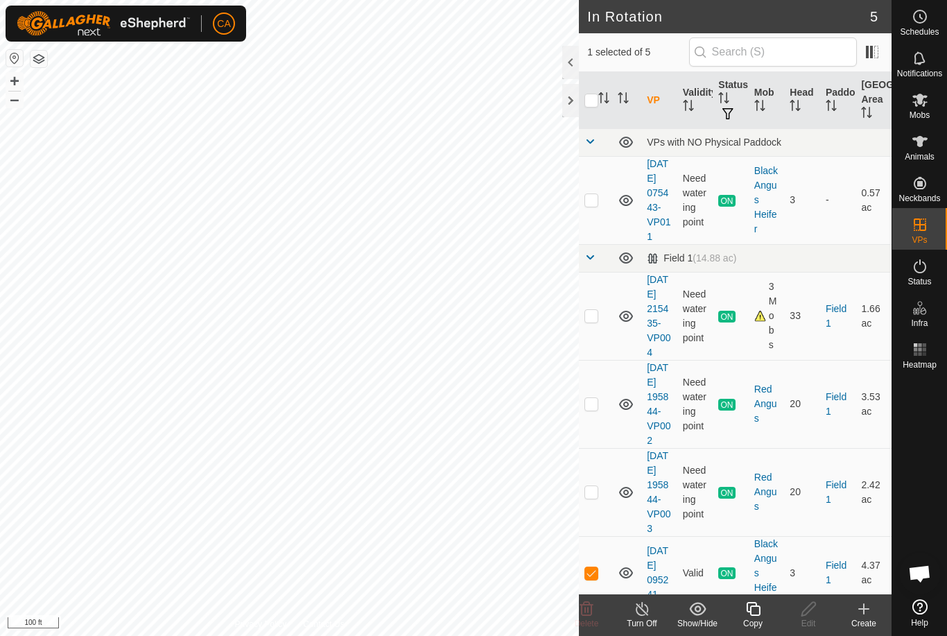
click at [600, 536] on td at bounding box center [595, 492] width 33 height 88
click at [593, 497] on p-checkbox at bounding box center [592, 491] width 14 height 11
checkbox input "false"
click at [591, 198] on td at bounding box center [595, 200] width 33 height 88
click at [590, 205] on p-checkbox at bounding box center [592, 199] width 14 height 11
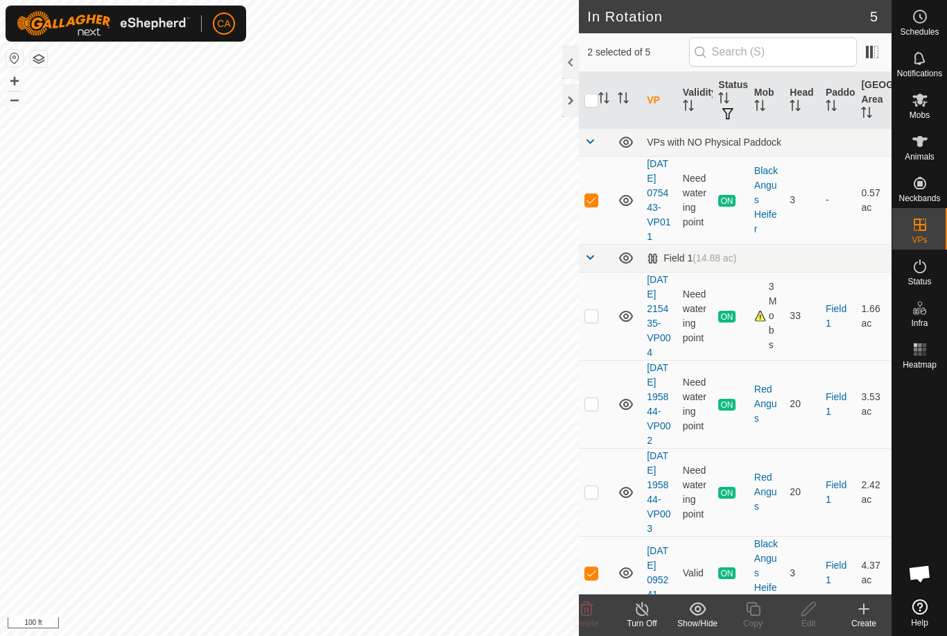
checkbox input "false"
click at [591, 321] on p-checkbox at bounding box center [592, 315] width 14 height 11
click at [594, 321] on p-checkbox at bounding box center [592, 315] width 14 height 11
checkbox input "false"
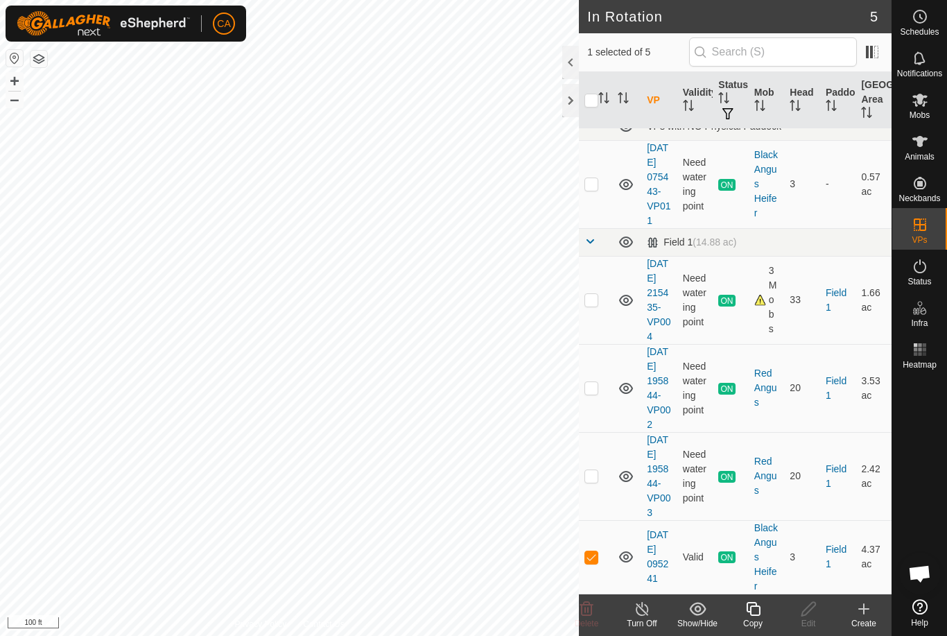
scroll to position [74, 0]
click at [748, 617] on div "Copy" at bounding box center [752, 623] width 55 height 12
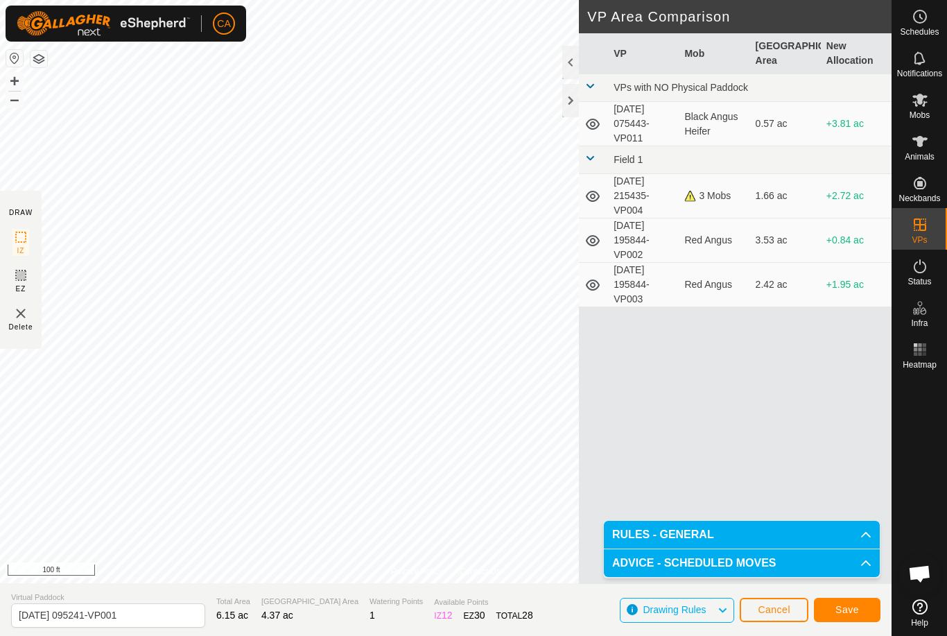
click at [856, 610] on span "Save" at bounding box center [848, 609] width 24 height 11
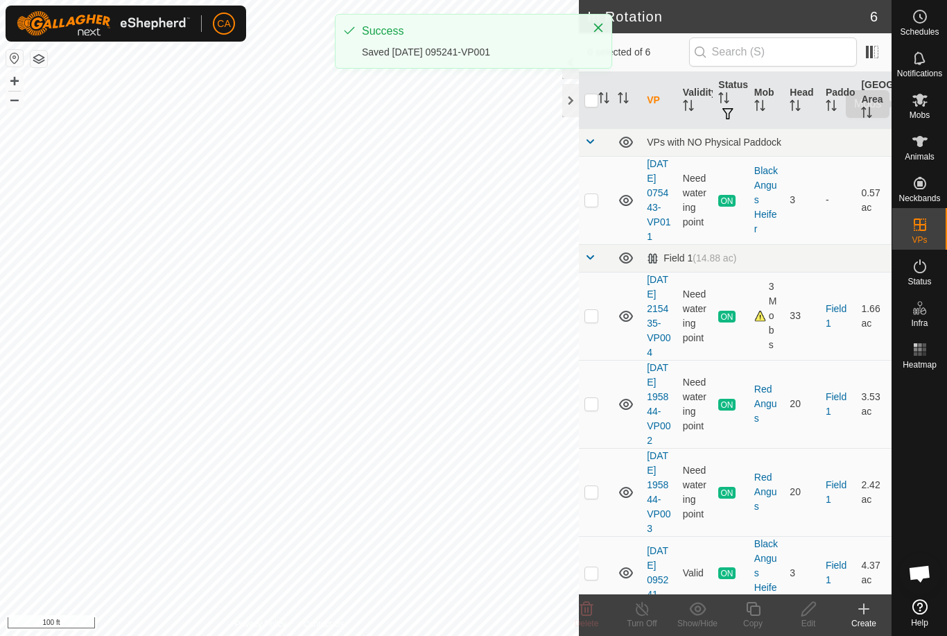
click at [925, 118] on span "Mobs" at bounding box center [920, 115] width 20 height 8
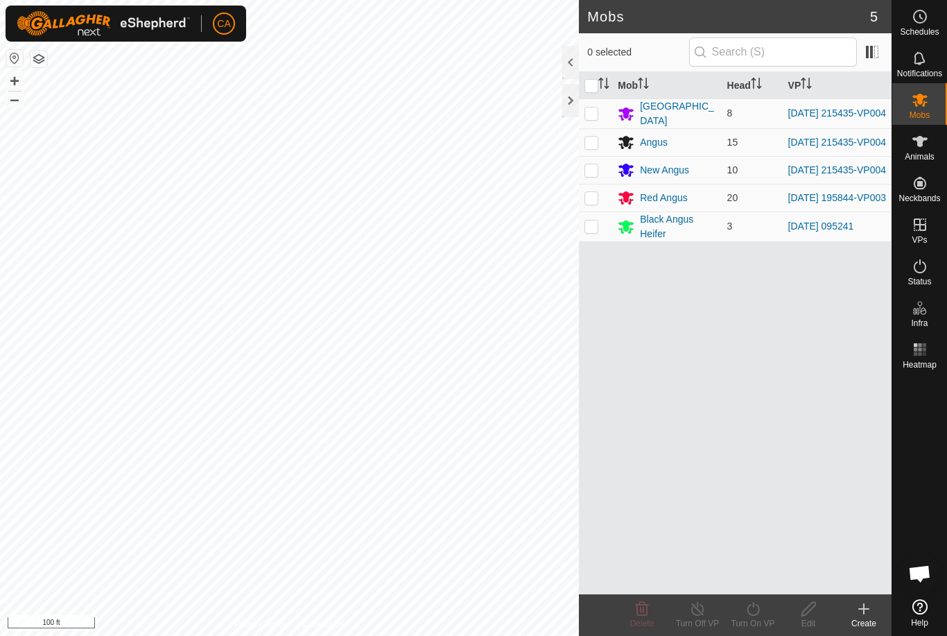
click at [599, 234] on td at bounding box center [595, 227] width 33 height 30
checkbox input "true"
click at [770, 617] on turn-on-svg-icon at bounding box center [752, 609] width 55 height 17
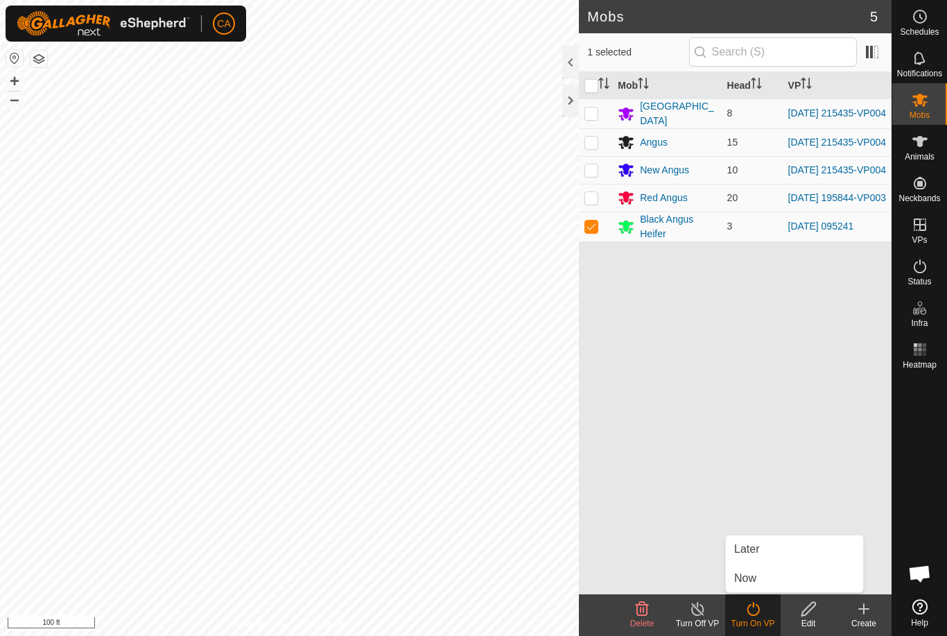
click at [784, 588] on link "Now" at bounding box center [794, 578] width 137 height 28
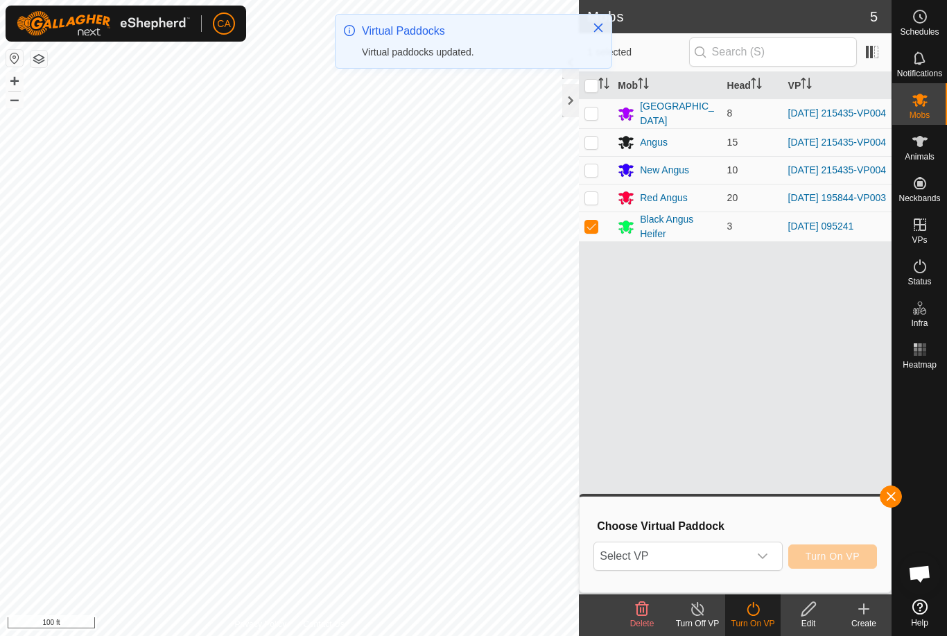
click at [747, 555] on span "Select VP" at bounding box center [671, 556] width 154 height 28
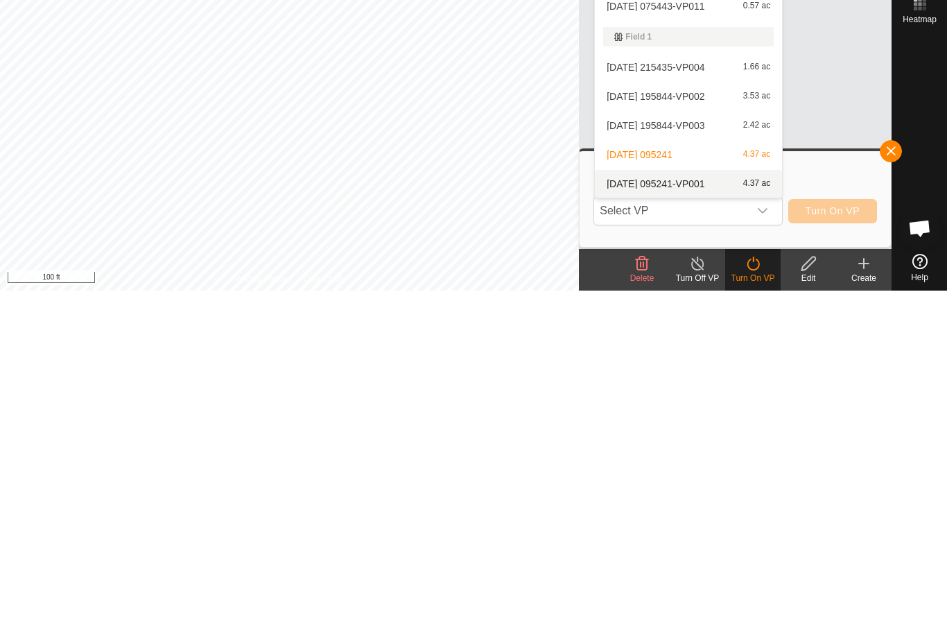
click at [693, 521] on div "[DATE] 095241-VP001 4.37 ac" at bounding box center [688, 529] width 171 height 17
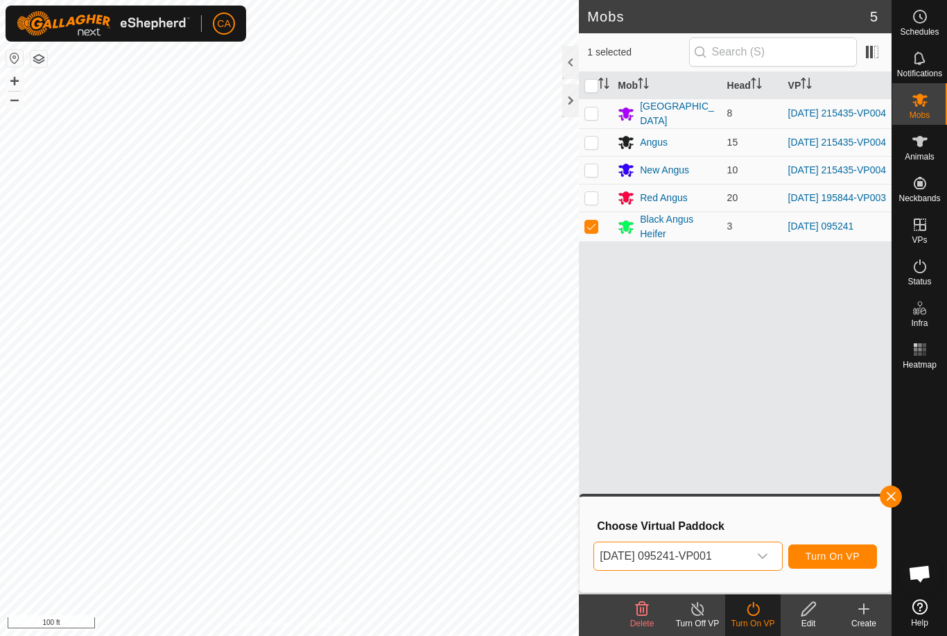
click at [844, 562] on span "Turn On VP" at bounding box center [833, 556] width 54 height 11
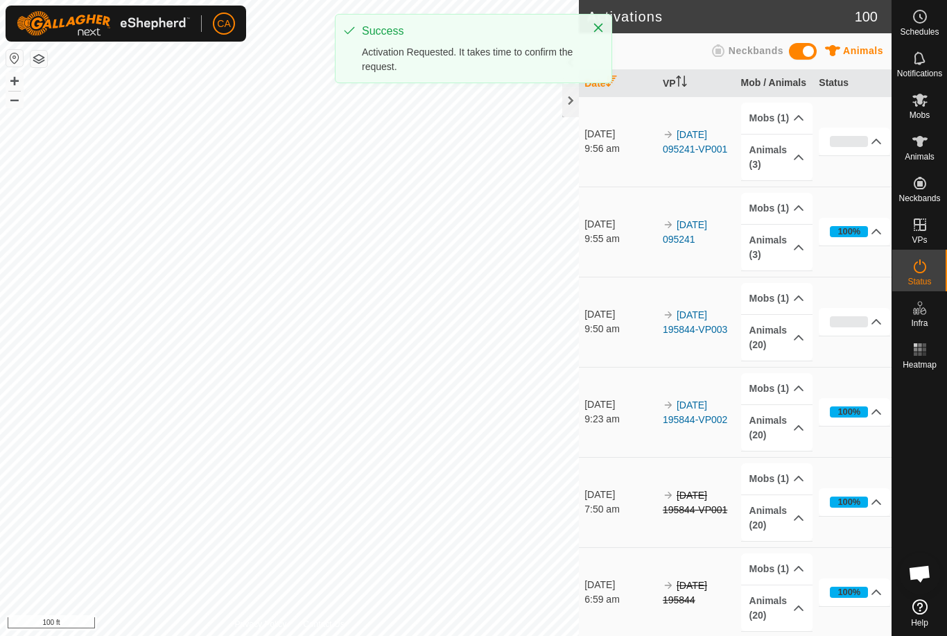
click at [592, 28] on button "Close" at bounding box center [598, 27] width 19 height 19
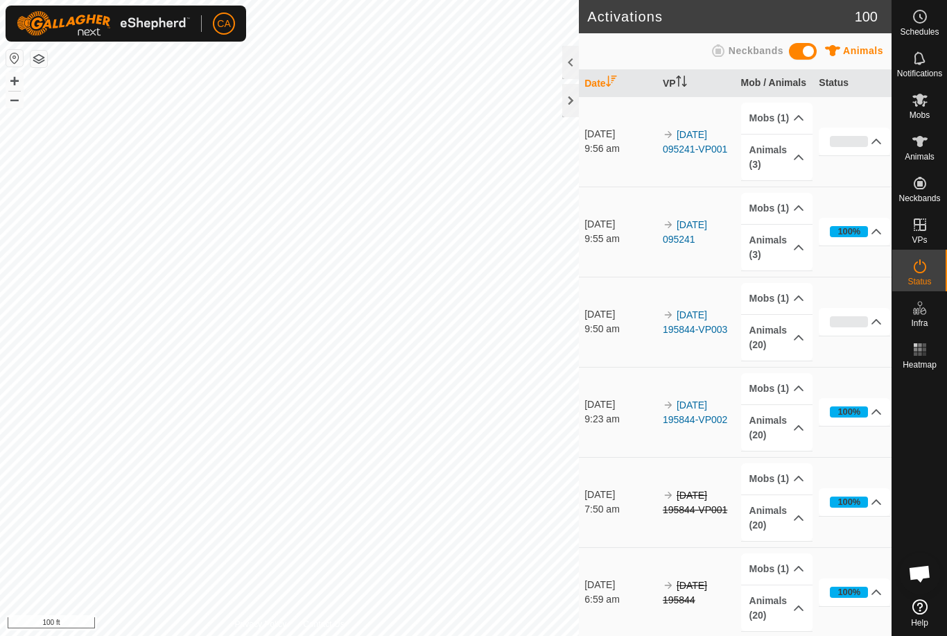
click at [572, 94] on div at bounding box center [570, 100] width 17 height 33
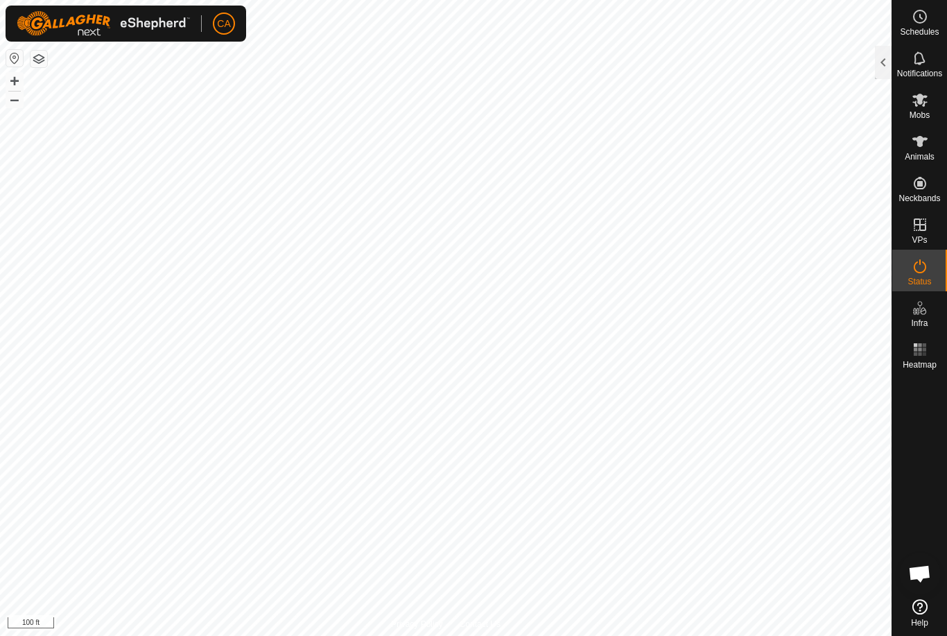
click at [881, 55] on div at bounding box center [883, 62] width 17 height 33
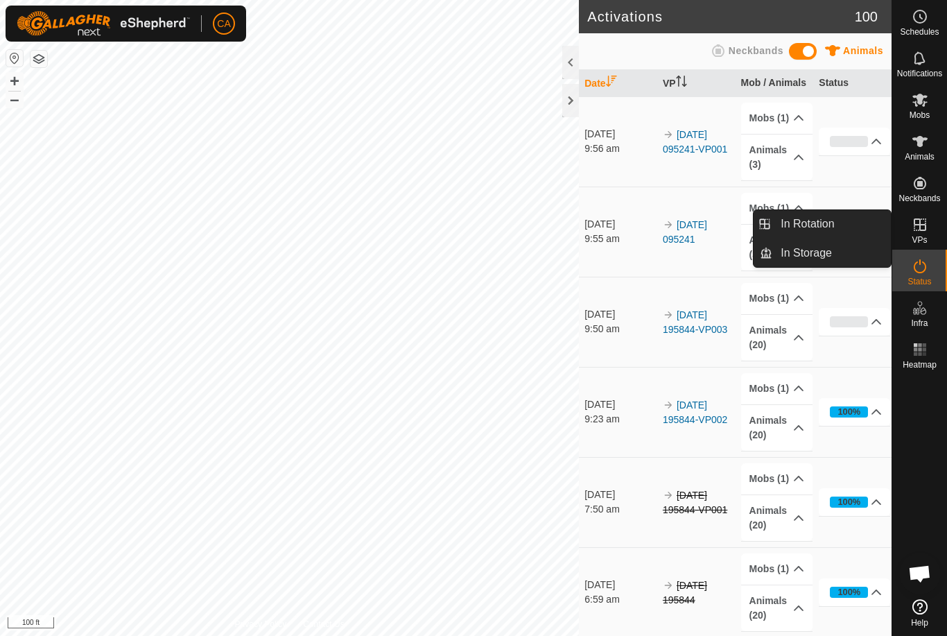
click at [845, 221] on link "In Rotation" at bounding box center [832, 224] width 119 height 28
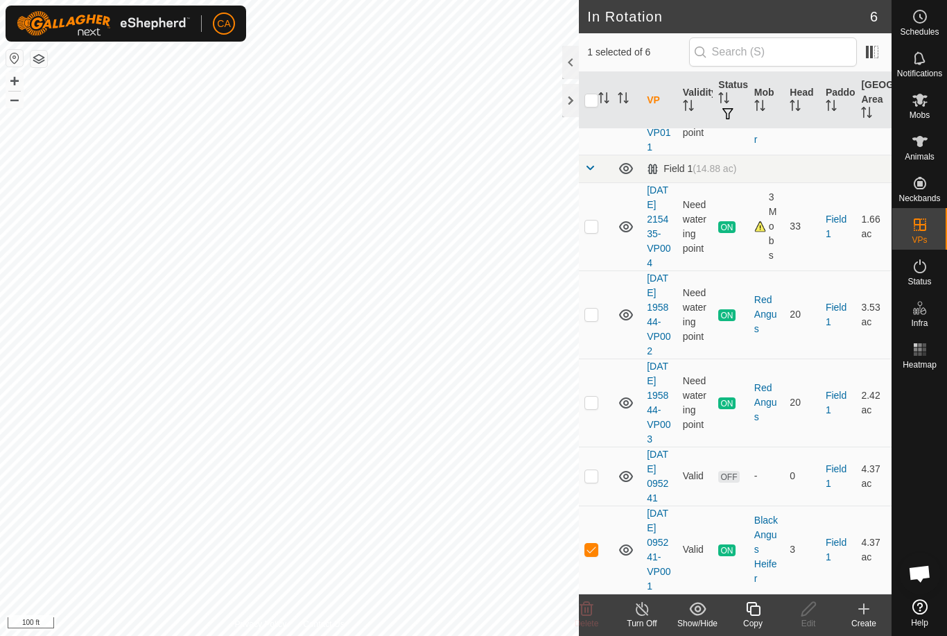
scroll to position [176, 0]
click at [593, 544] on p-checkbox at bounding box center [592, 549] width 14 height 11
checkbox input "false"
click at [594, 470] on p-checkbox at bounding box center [592, 475] width 14 height 11
click at [598, 470] on p-checkbox at bounding box center [592, 475] width 14 height 11
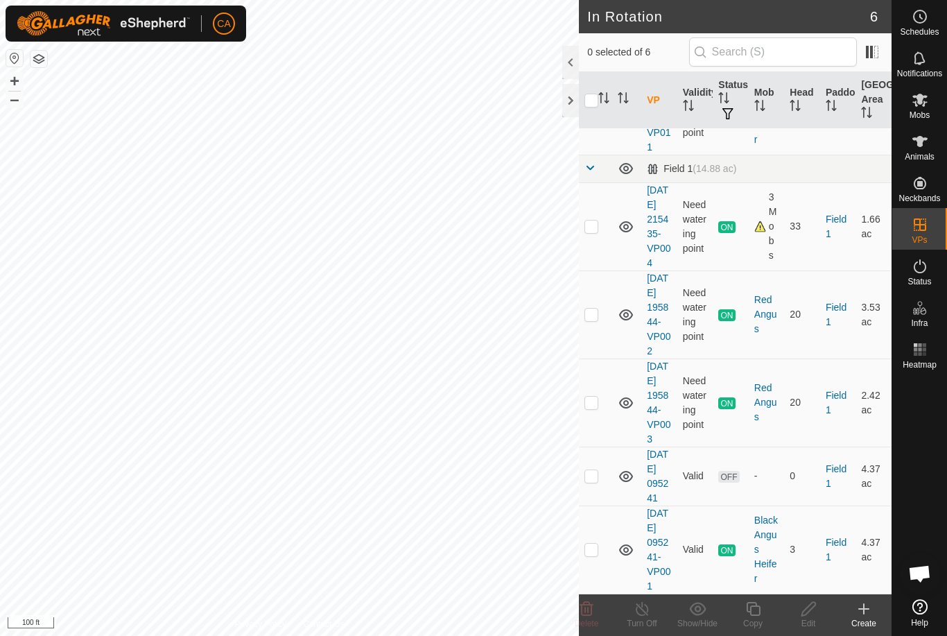
click at [601, 454] on td at bounding box center [595, 476] width 33 height 59
click at [587, 602] on icon at bounding box center [586, 609] width 13 height 14
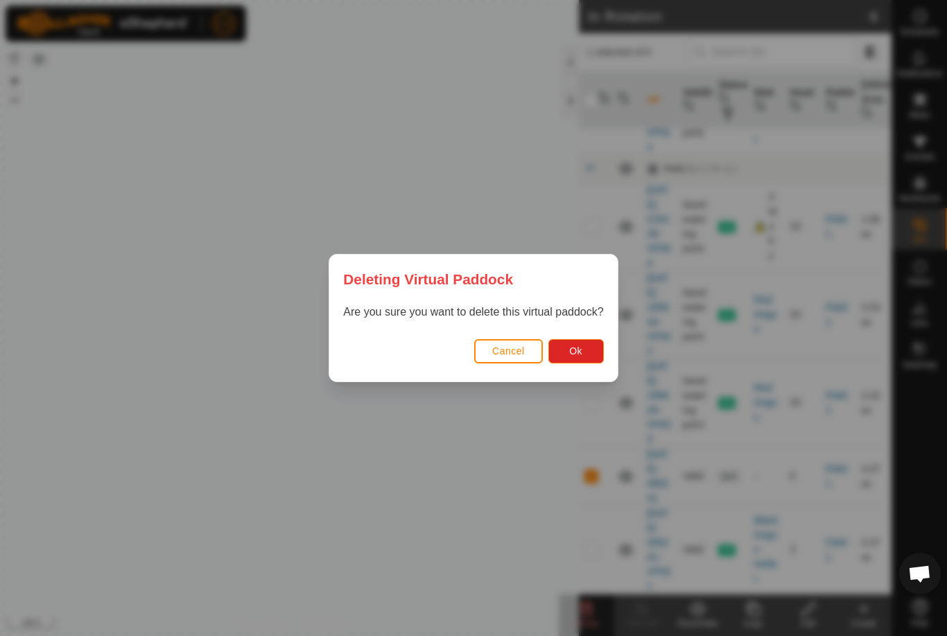
click at [589, 357] on button "Ok" at bounding box center [576, 351] width 55 height 24
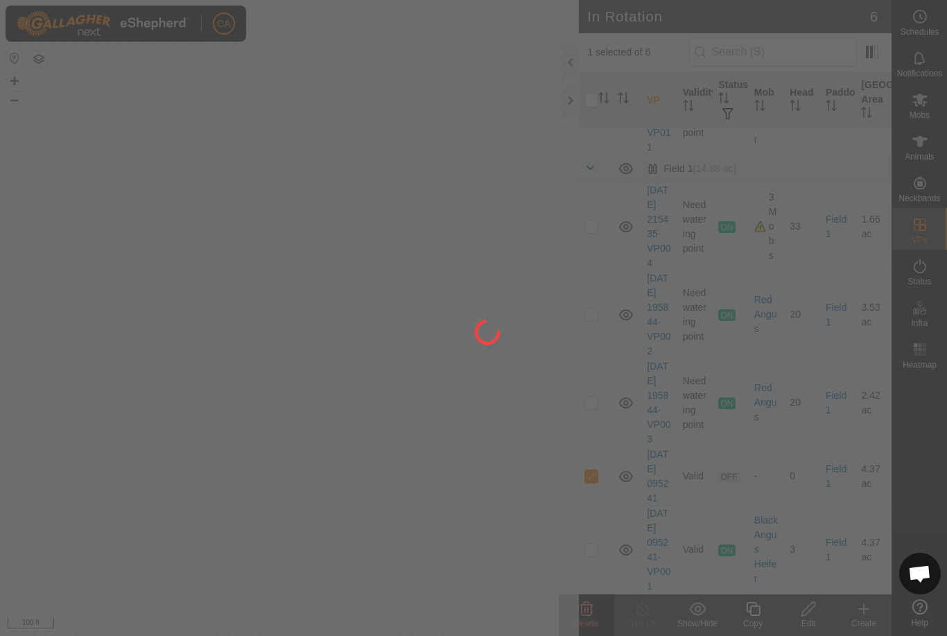
checkbox input "false"
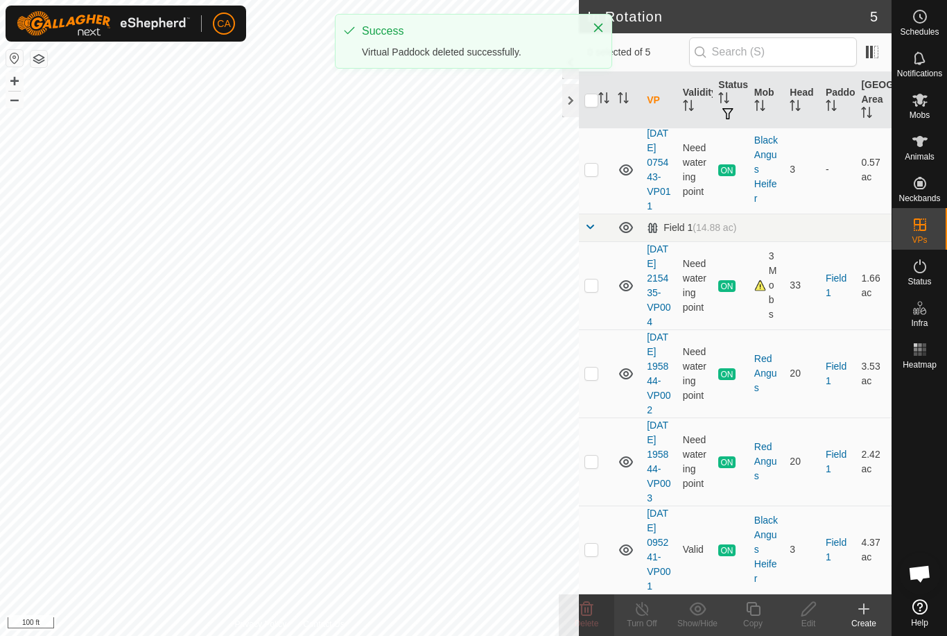
scroll to position [103, 0]
click at [601, 341] on td at bounding box center [595, 373] width 33 height 88
checkbox input "true"
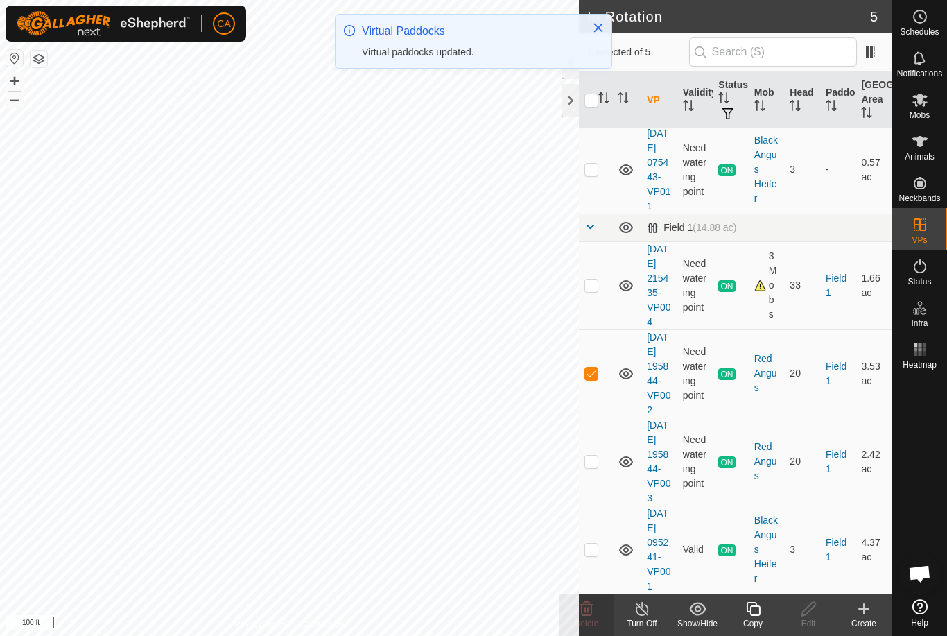
click at [567, 98] on div at bounding box center [570, 100] width 17 height 33
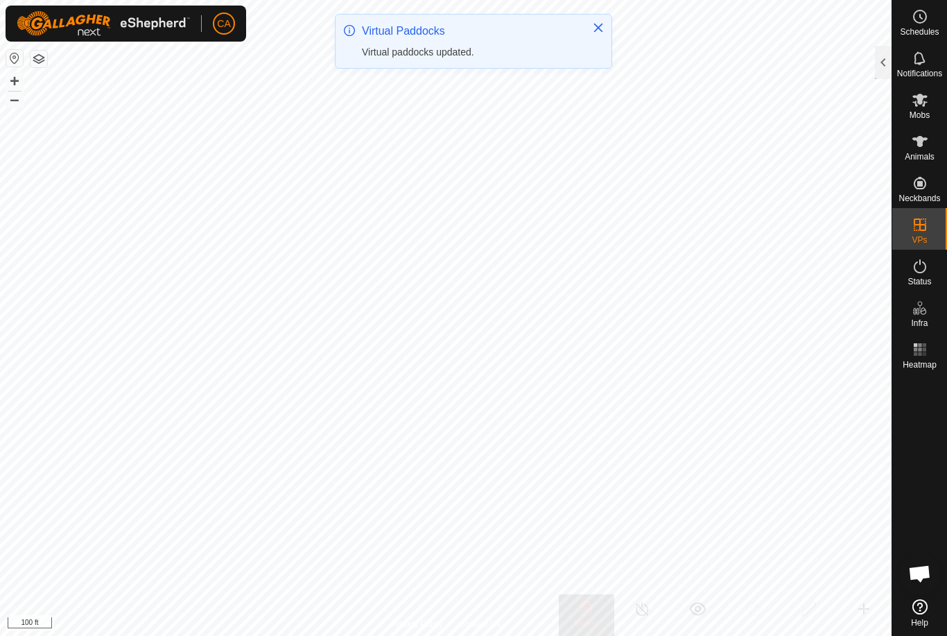
click at [594, 20] on button "Close" at bounding box center [598, 27] width 19 height 19
